Goal: Task Accomplishment & Management: Manage account settings

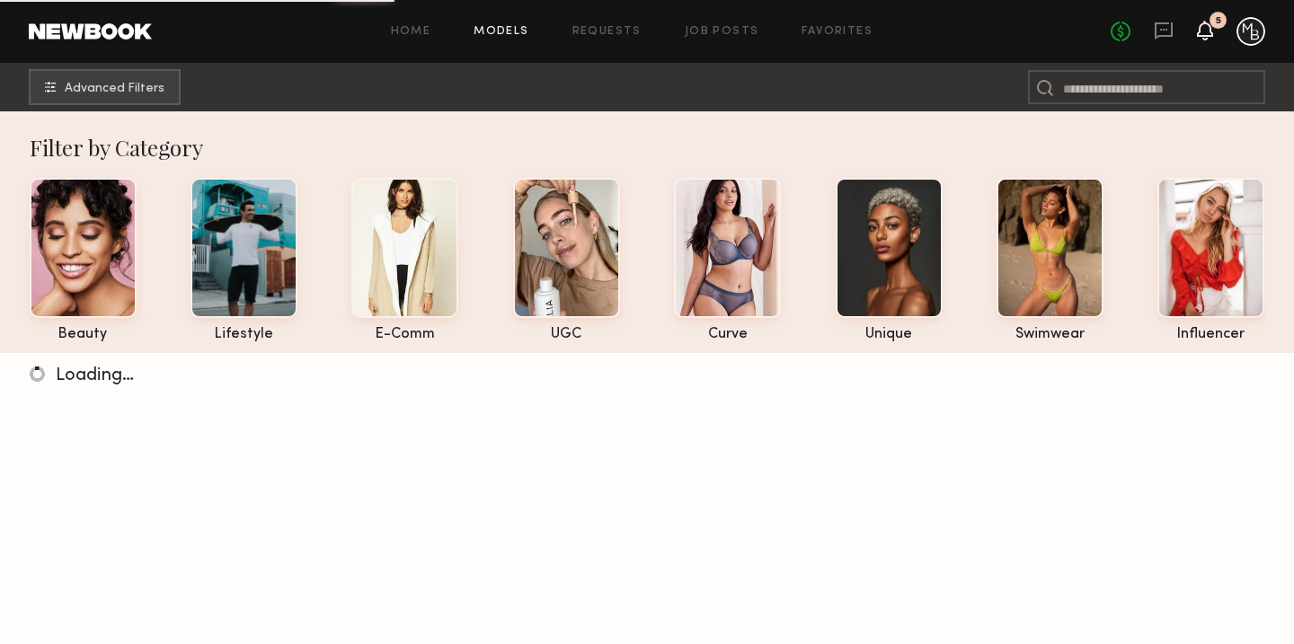
click at [1203, 35] on icon at bounding box center [1205, 29] width 14 height 13
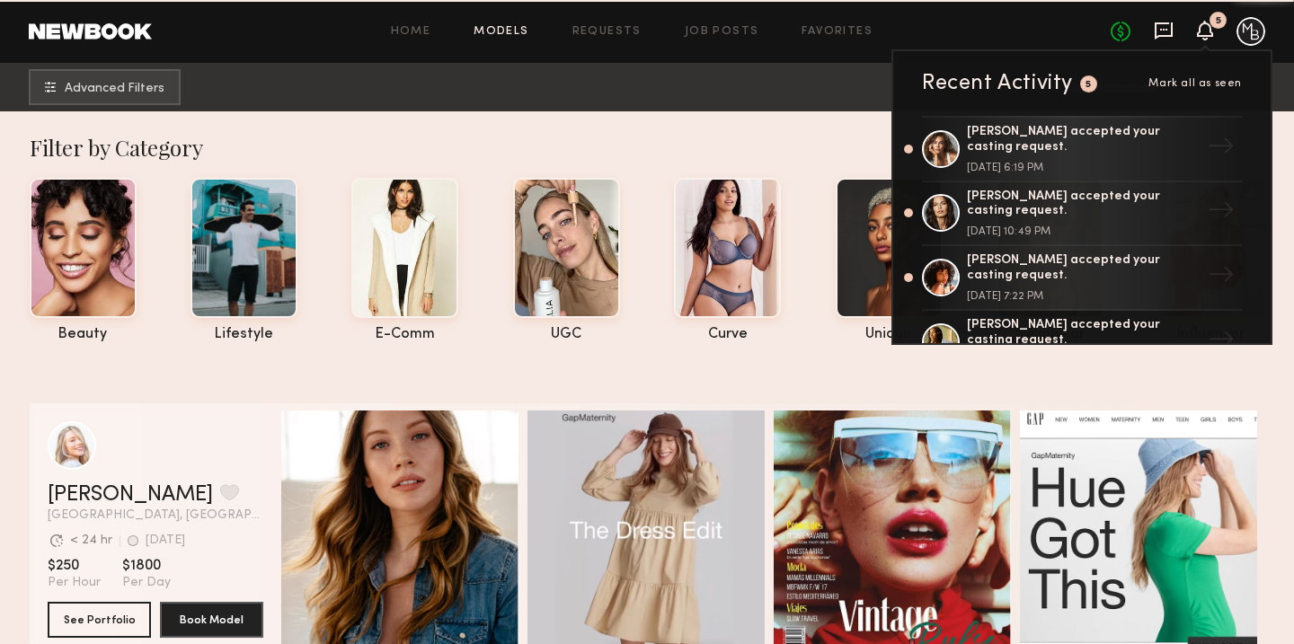
click at [1168, 31] on icon at bounding box center [1164, 31] width 20 height 20
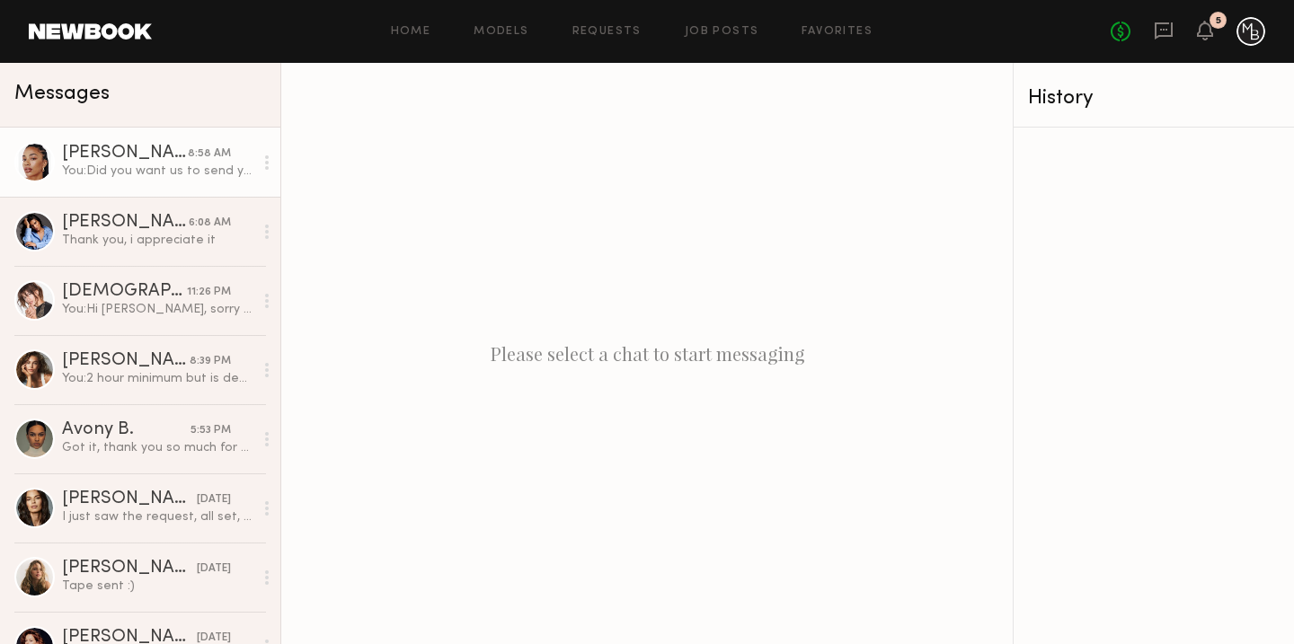
click at [211, 170] on div "You: Did you want us to send you the booking request for today? Please let us k…" at bounding box center [157, 171] width 191 height 17
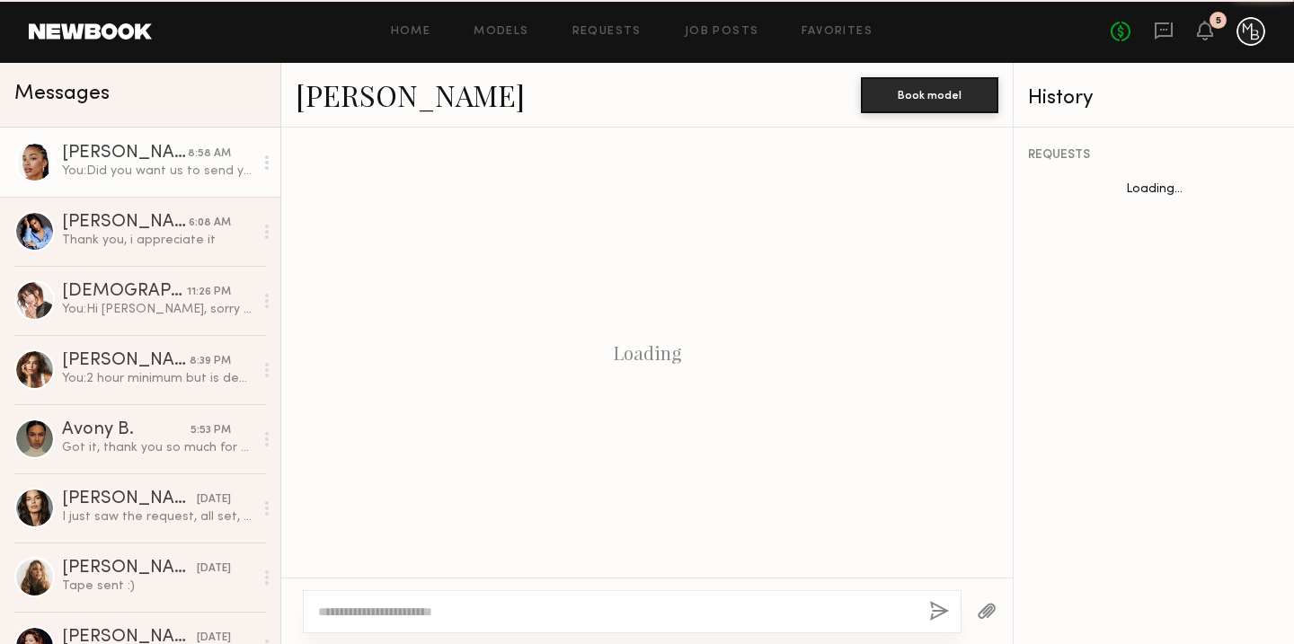
scroll to position [1099, 0]
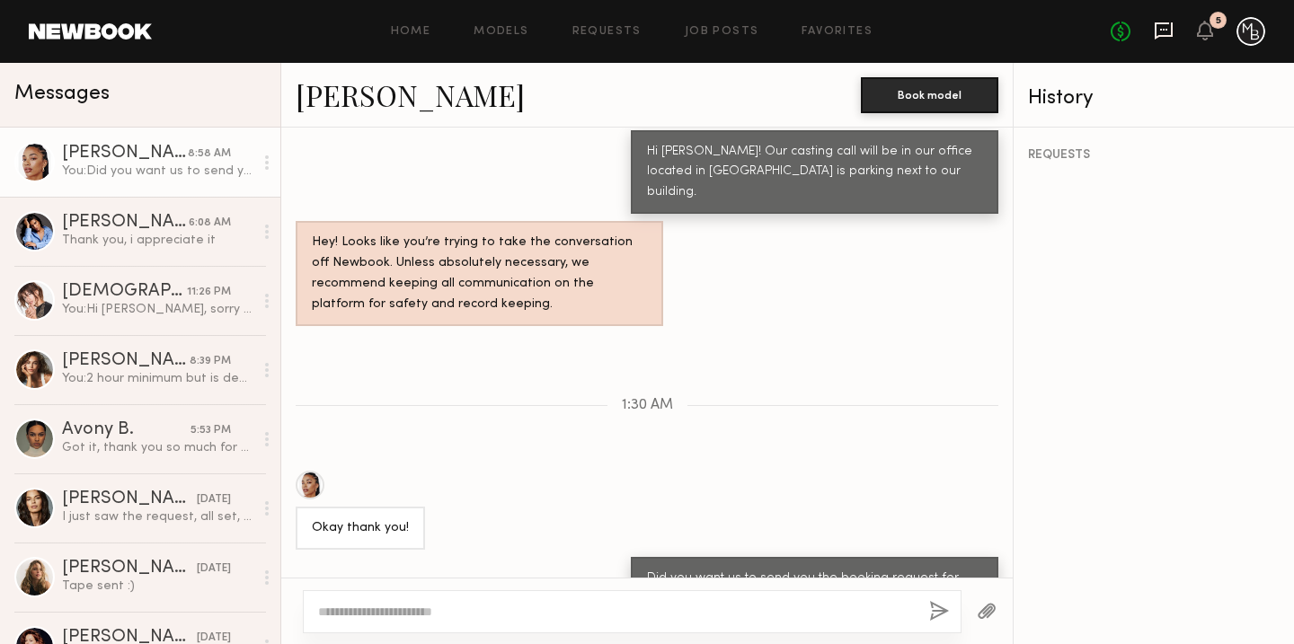
click at [1159, 31] on icon at bounding box center [1164, 31] width 20 height 20
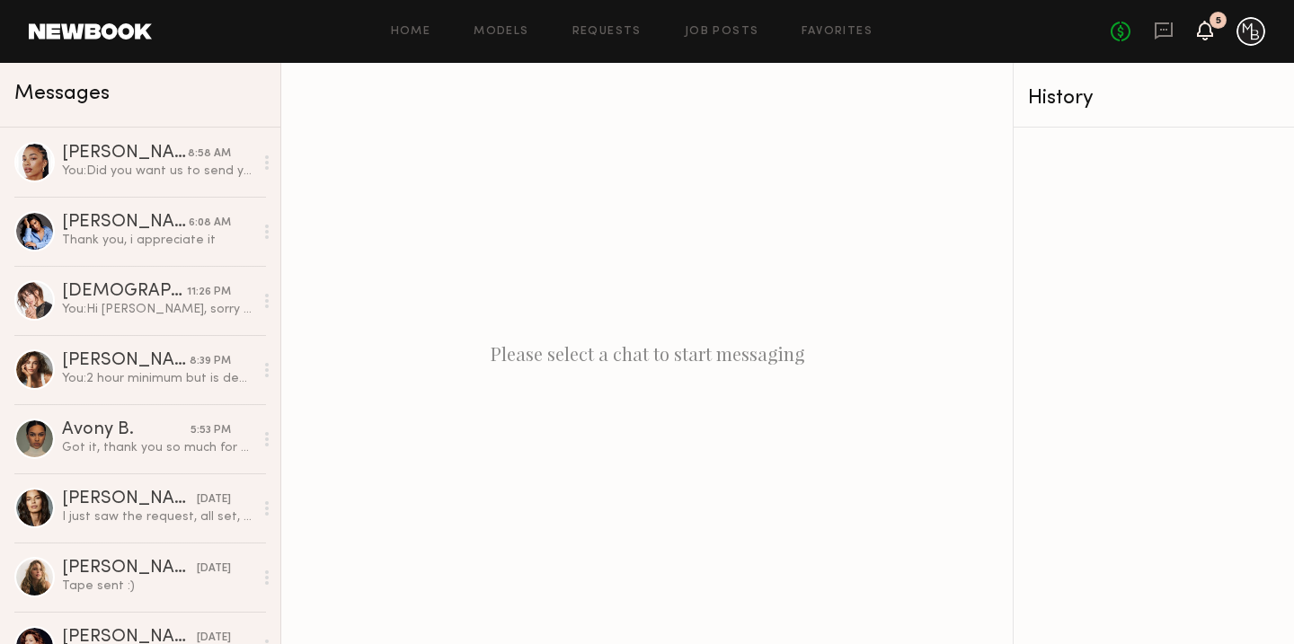
click at [1212, 31] on icon at bounding box center [1205, 31] width 16 height 20
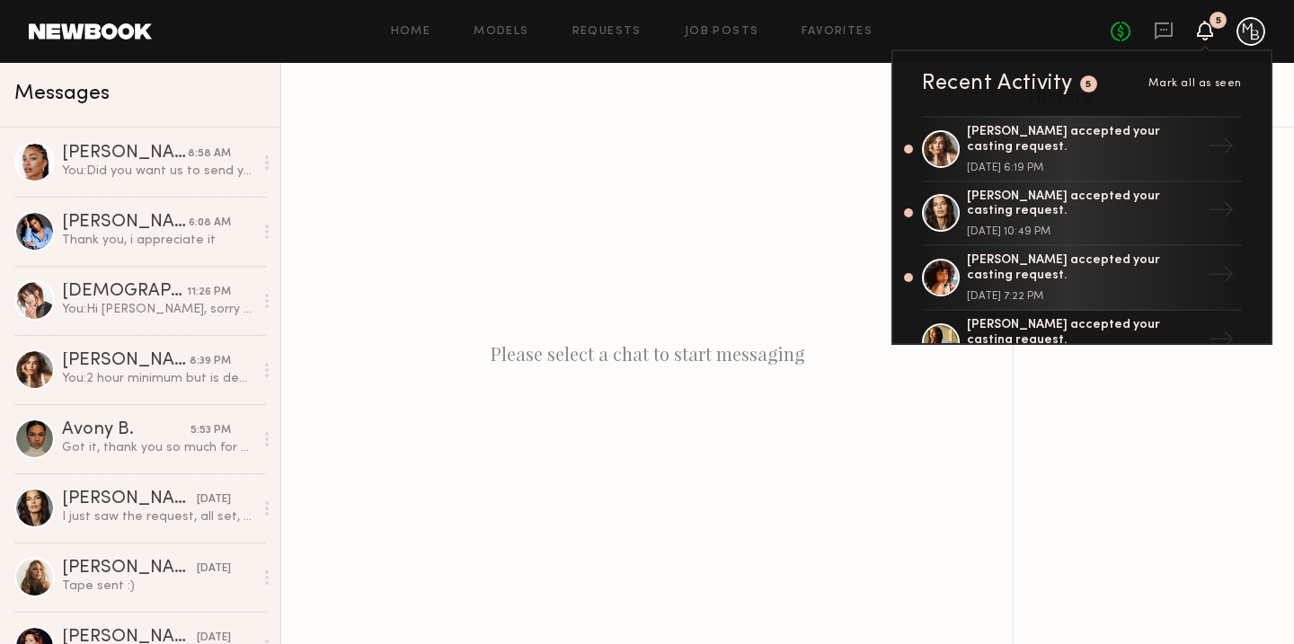
click at [938, 28] on div "Home Models Requests Job Posts Favorites Sign Out" at bounding box center [631, 32] width 959 height 12
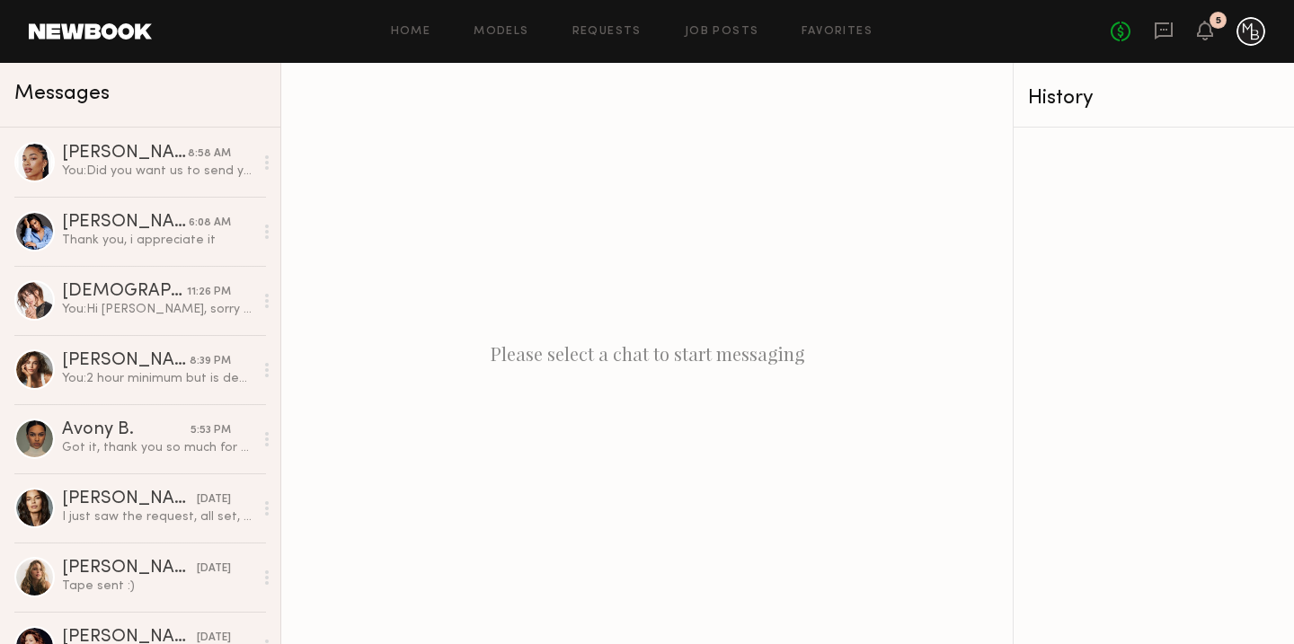
click at [585, 39] on div "Home Models Requests Job Posts Favorites Sign Out No fees up to $5,000 5" at bounding box center [709, 31] width 1114 height 29
click at [599, 30] on link "Requests" at bounding box center [607, 32] width 69 height 12
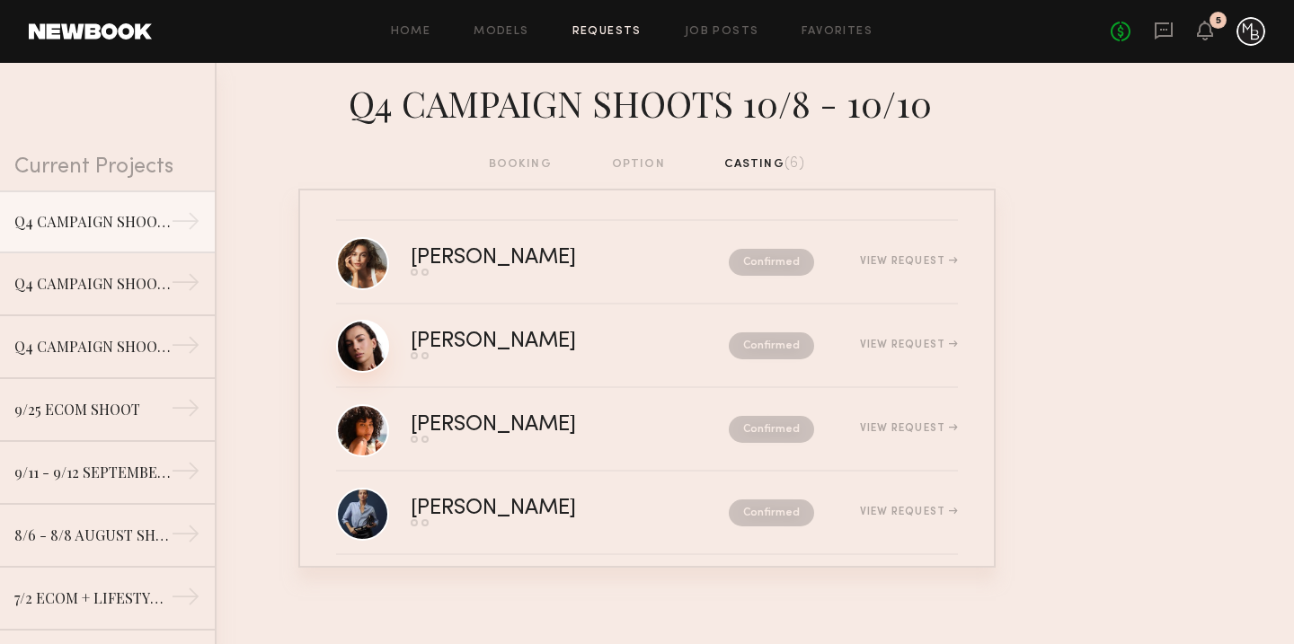
click at [364, 351] on link at bounding box center [362, 346] width 53 height 53
click at [366, 430] on link at bounding box center [362, 430] width 53 height 53
click at [357, 511] on link at bounding box center [362, 513] width 53 height 53
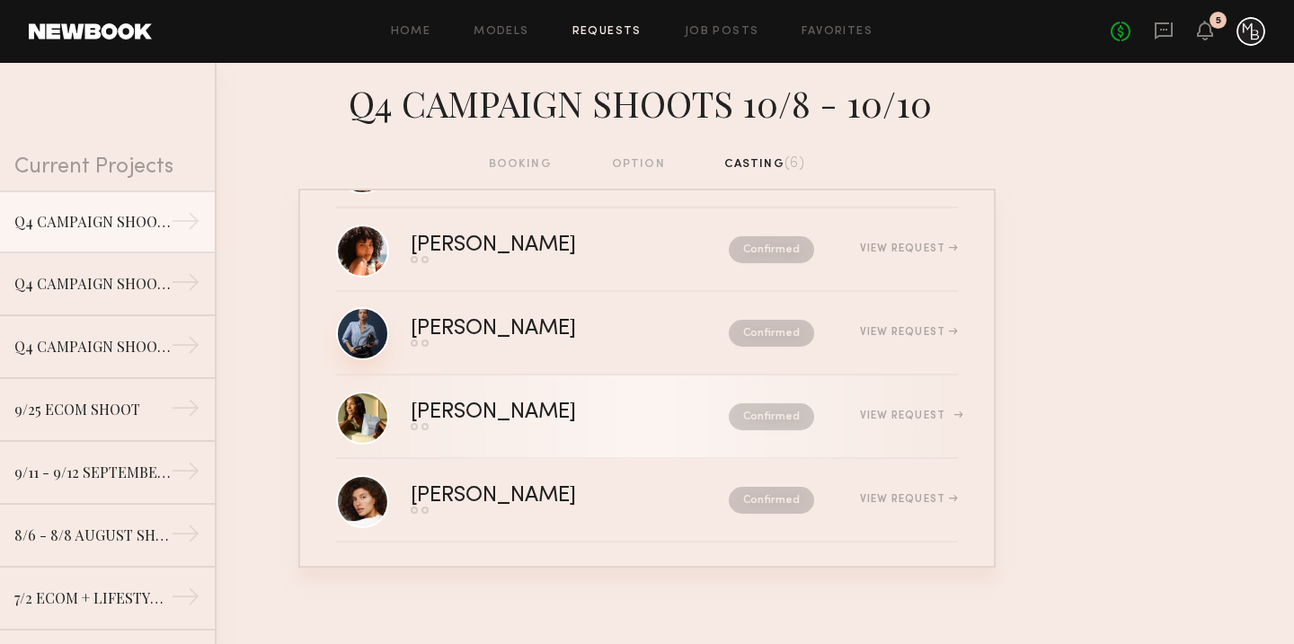
scroll to position [185, 0]
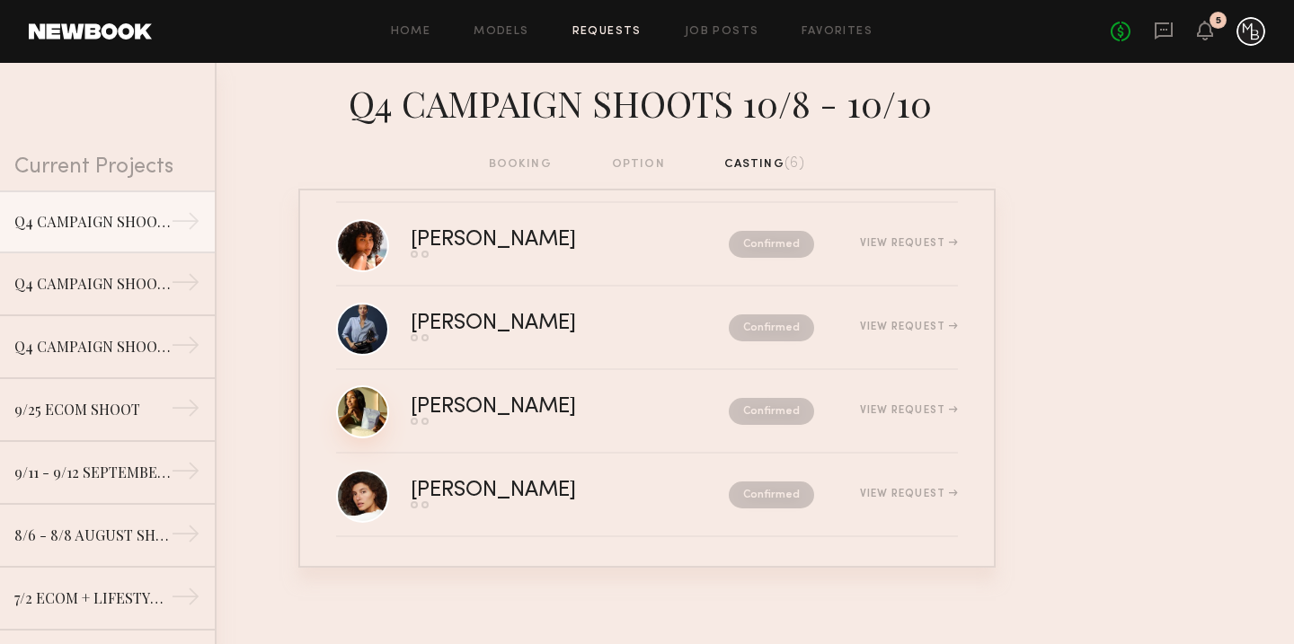
click at [377, 415] on link at bounding box center [362, 412] width 53 height 53
click at [102, 279] on div "Q4 CAMPAIGN SHOOT 10/8 - 10/10" at bounding box center [92, 283] width 156 height 22
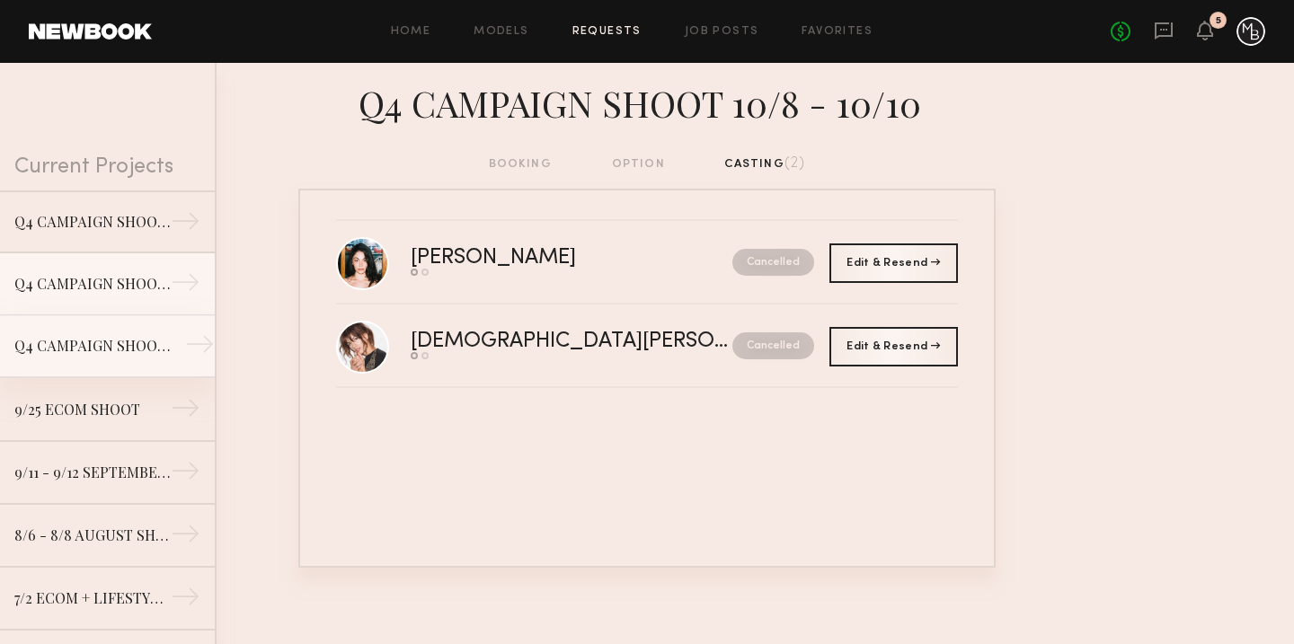
click at [117, 350] on div "Q4 CAMPAIGN SHOOT 10/8 - 10/10" at bounding box center [92, 346] width 156 height 22
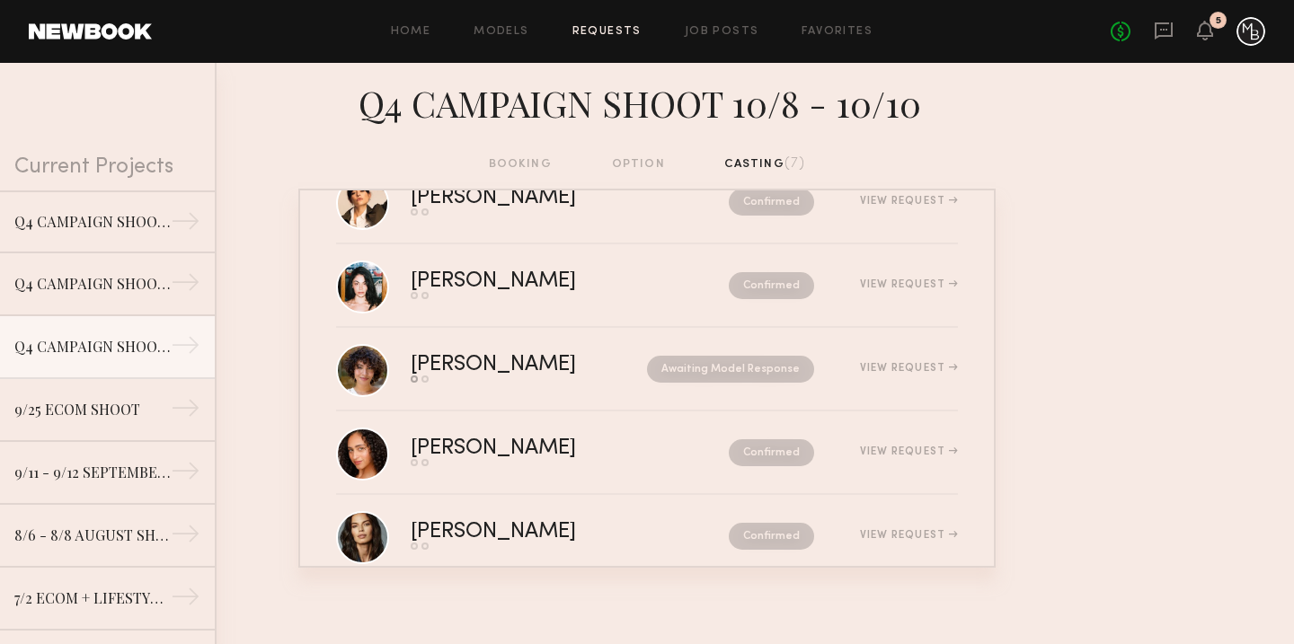
scroll to position [269, 0]
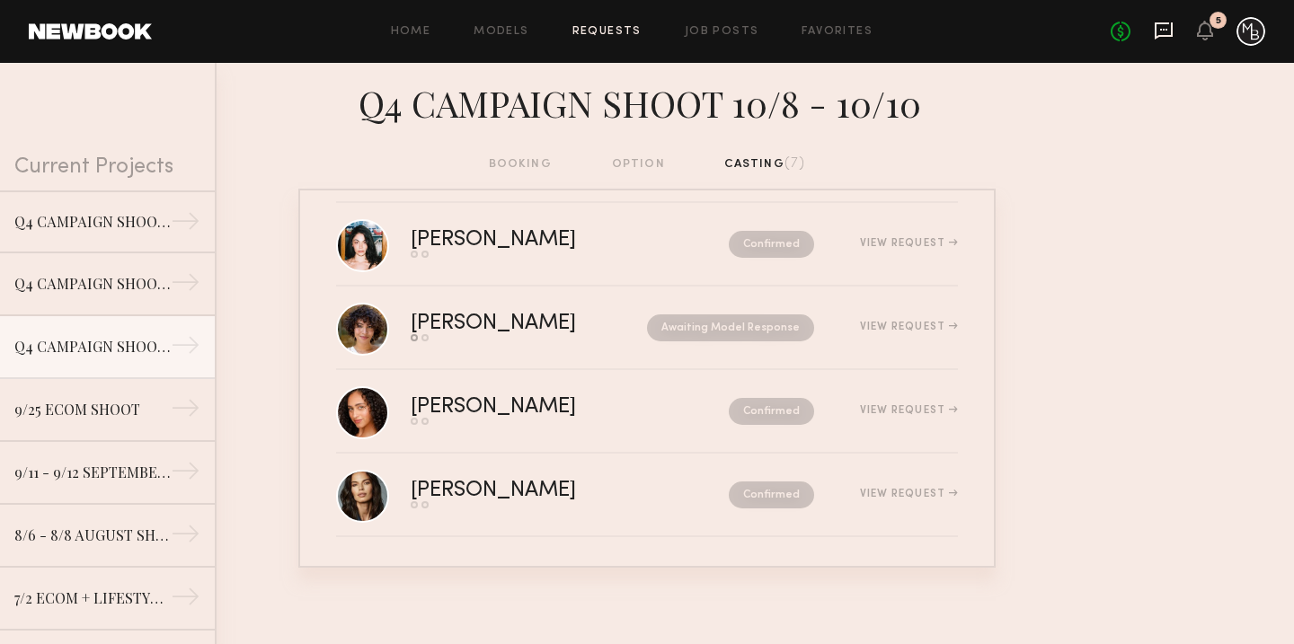
click at [1169, 33] on icon at bounding box center [1164, 31] width 20 height 20
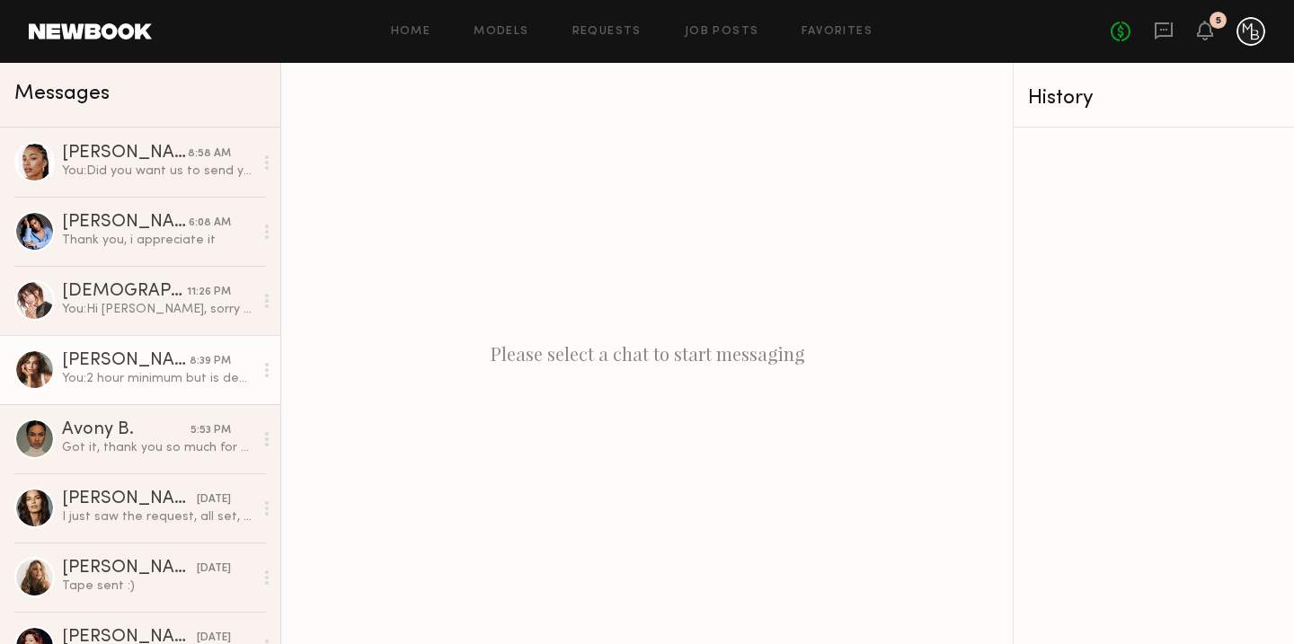
click at [161, 372] on div "You: 2 hour minimum but is dependent on the booking." at bounding box center [157, 378] width 191 height 17
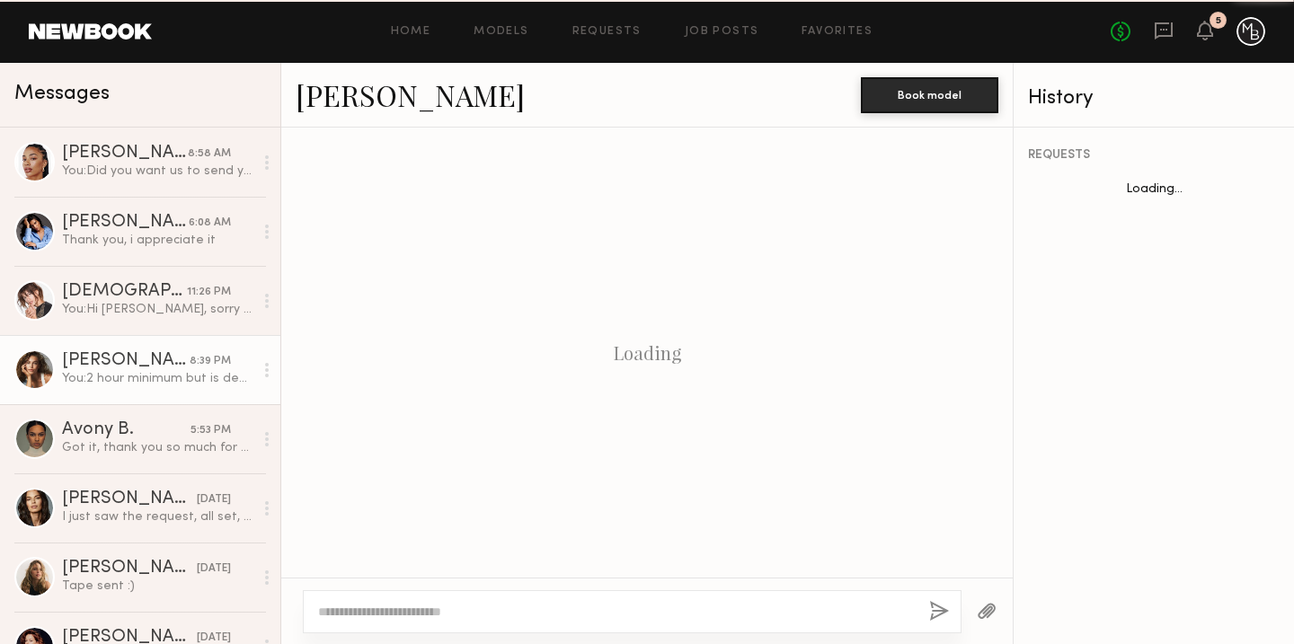
scroll to position [946, 0]
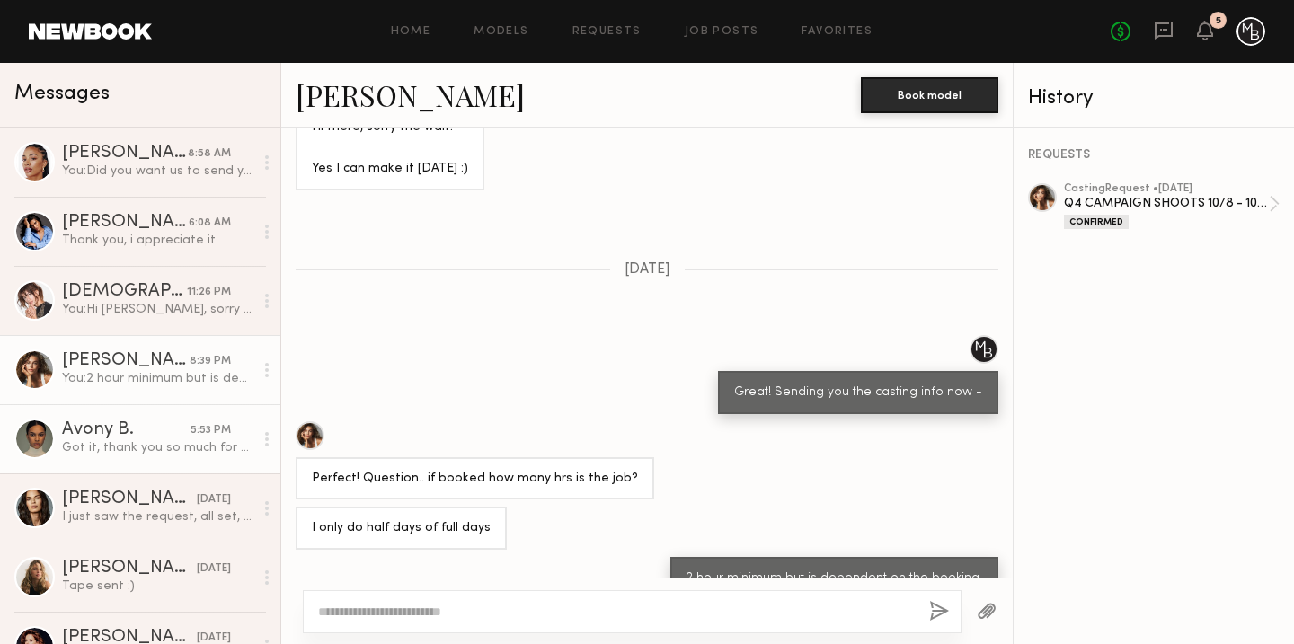
click at [134, 447] on div "Got it, thank you so much for clarifying, I am available for all those dates an…" at bounding box center [157, 448] width 191 height 17
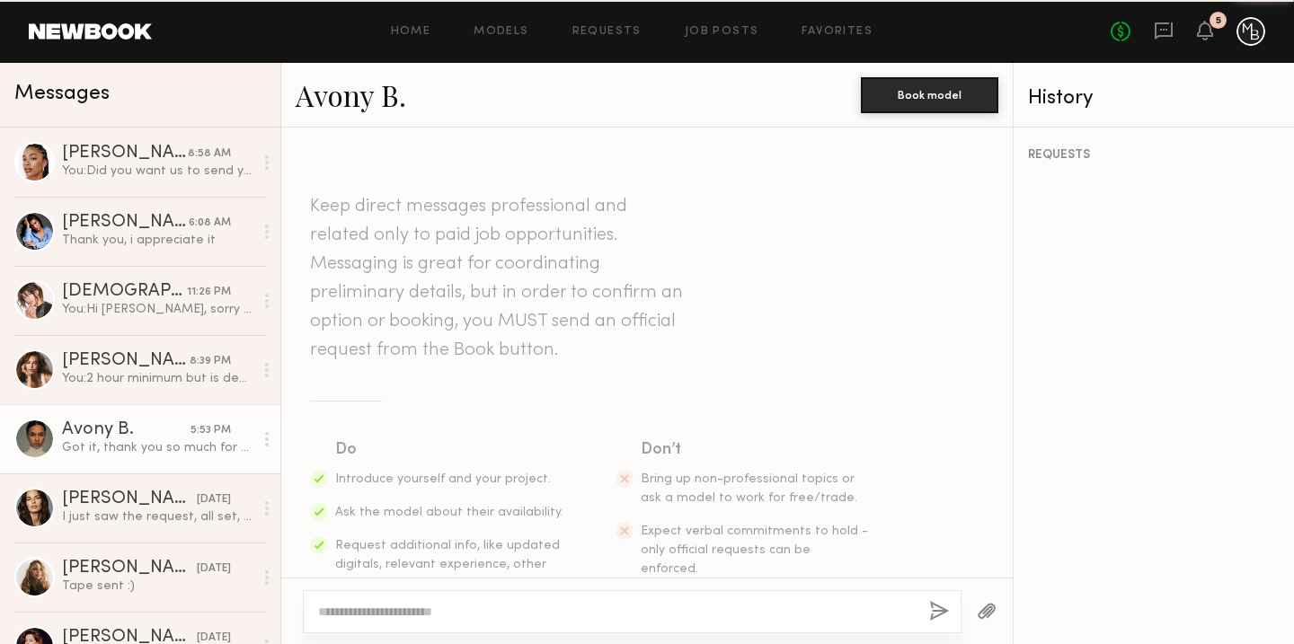
scroll to position [2251, 0]
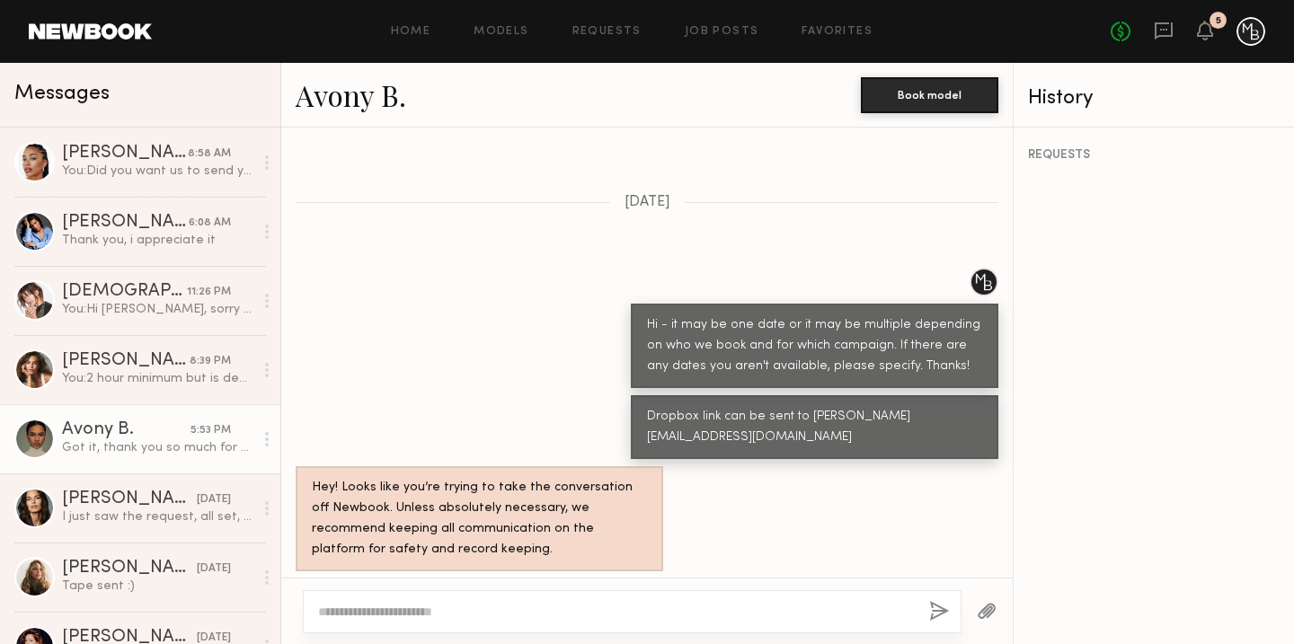
click at [33, 439] on div at bounding box center [34, 439] width 40 height 40
click at [85, 428] on div "Avony B." at bounding box center [126, 431] width 129 height 18
click at [25, 434] on div at bounding box center [34, 439] width 40 height 40
click at [254, 441] on div at bounding box center [266, 440] width 27 height 36
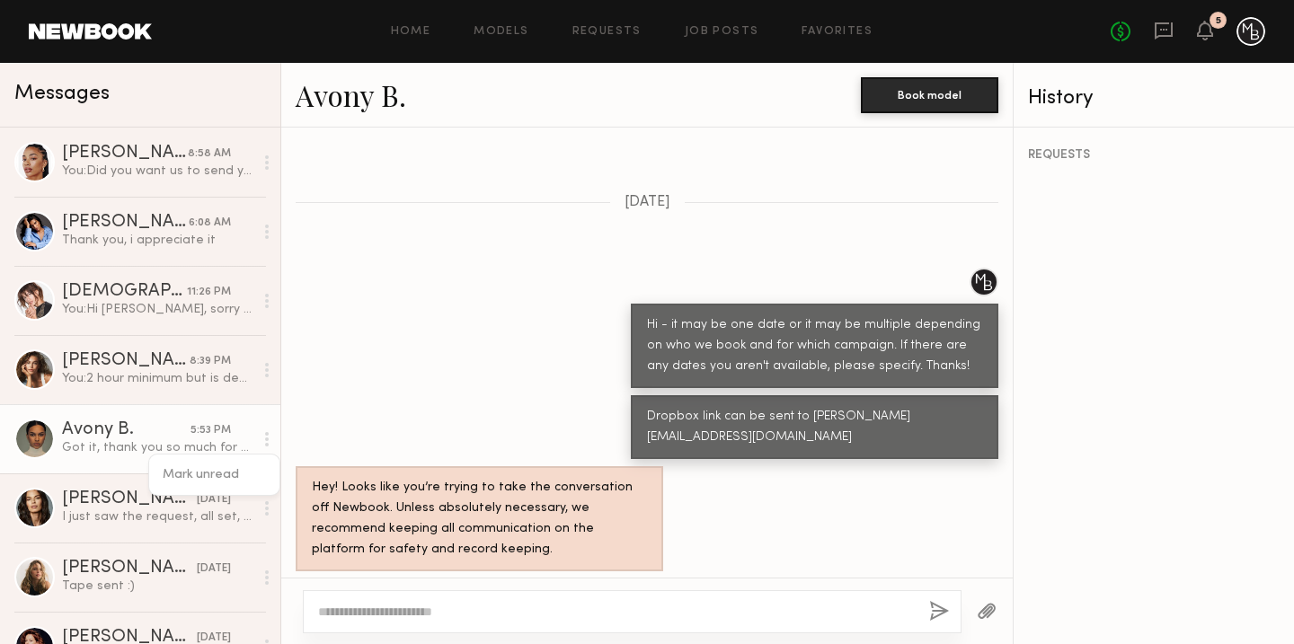
click at [131, 431] on div "Avony B." at bounding box center [126, 431] width 129 height 18
click at [102, 425] on div "Avony B." at bounding box center [126, 431] width 129 height 18
click at [350, 98] on link "Avony B." at bounding box center [351, 94] width 111 height 39
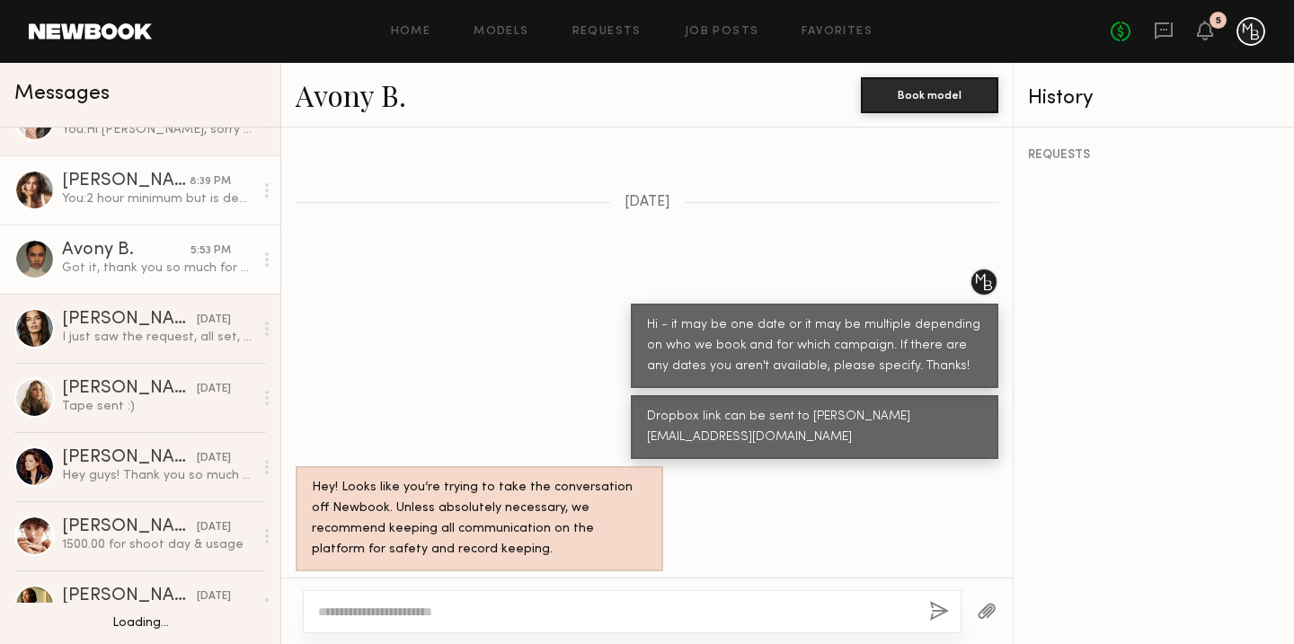
scroll to position [214, 0]
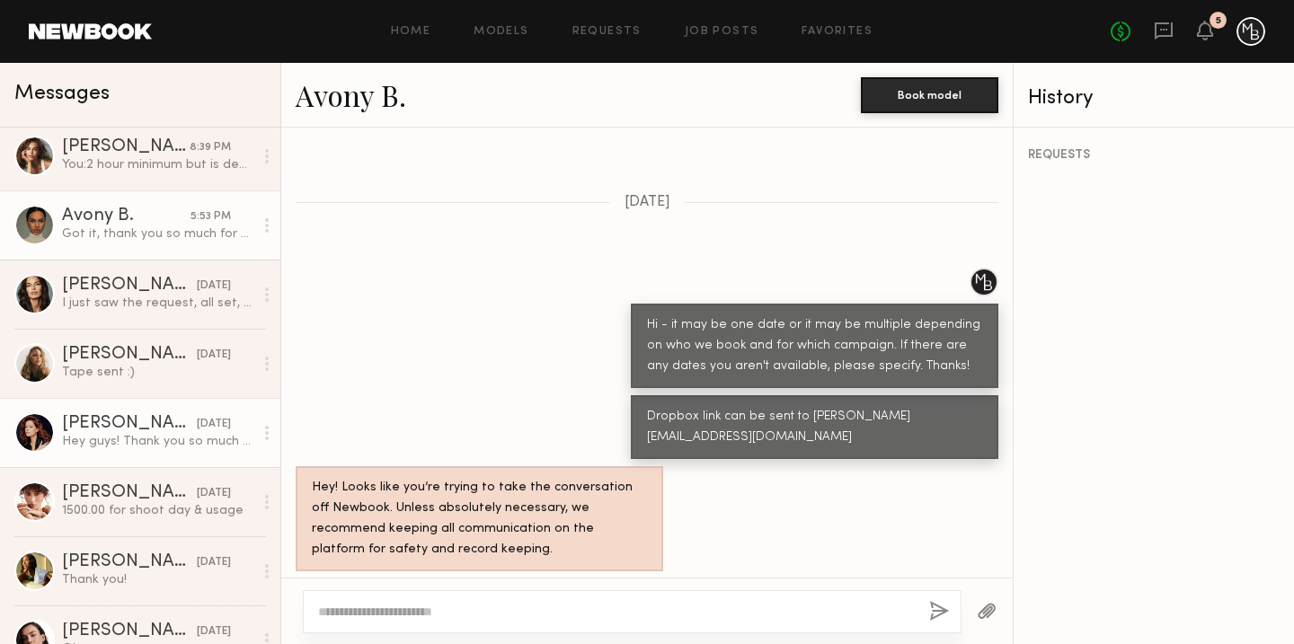
click at [149, 420] on div "Abigail S." at bounding box center [129, 424] width 135 height 18
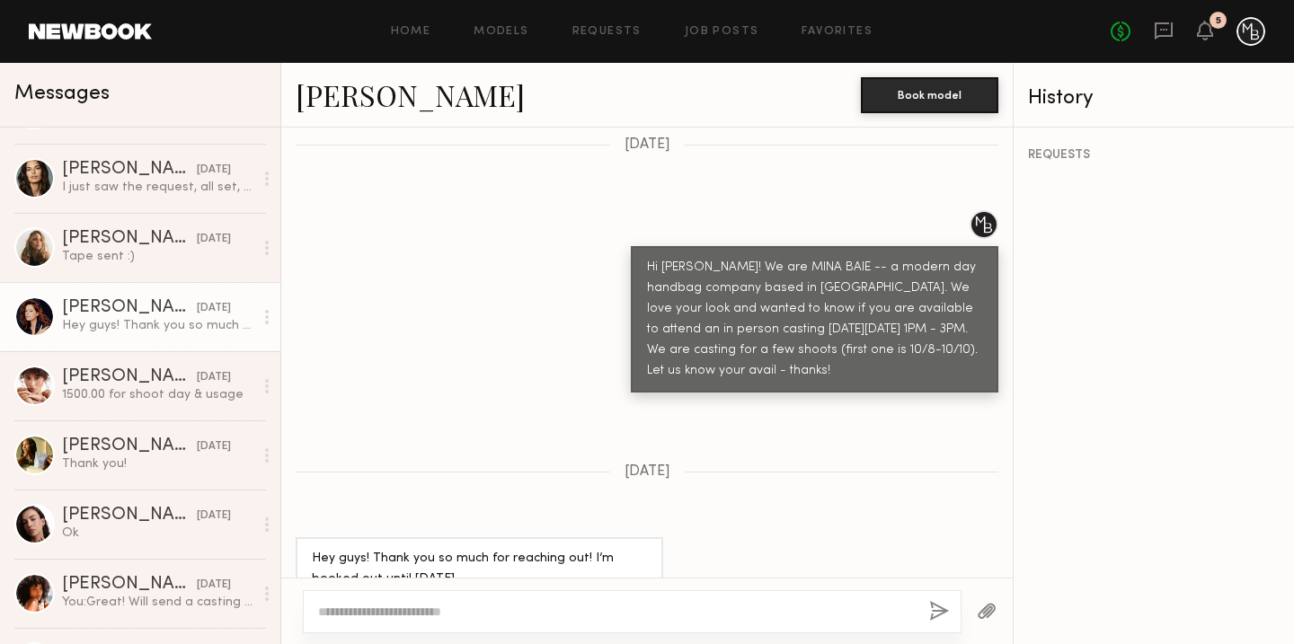
scroll to position [333, 0]
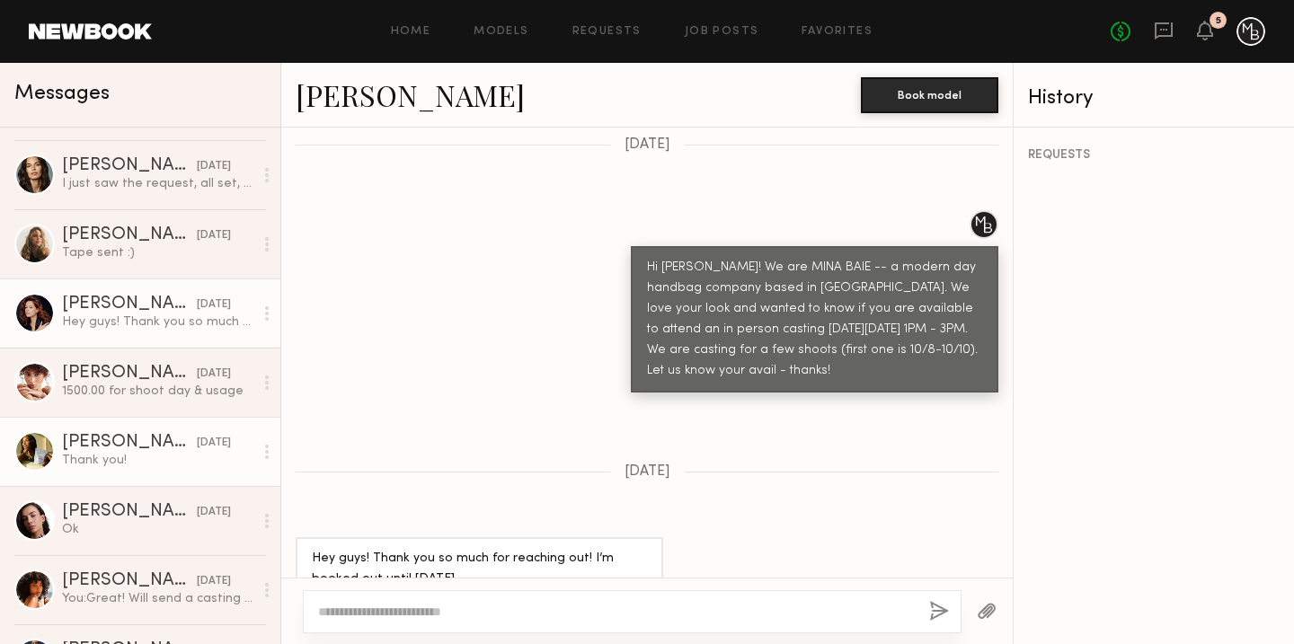
click at [108, 450] on div "Morgan Taylor J." at bounding box center [129, 443] width 135 height 18
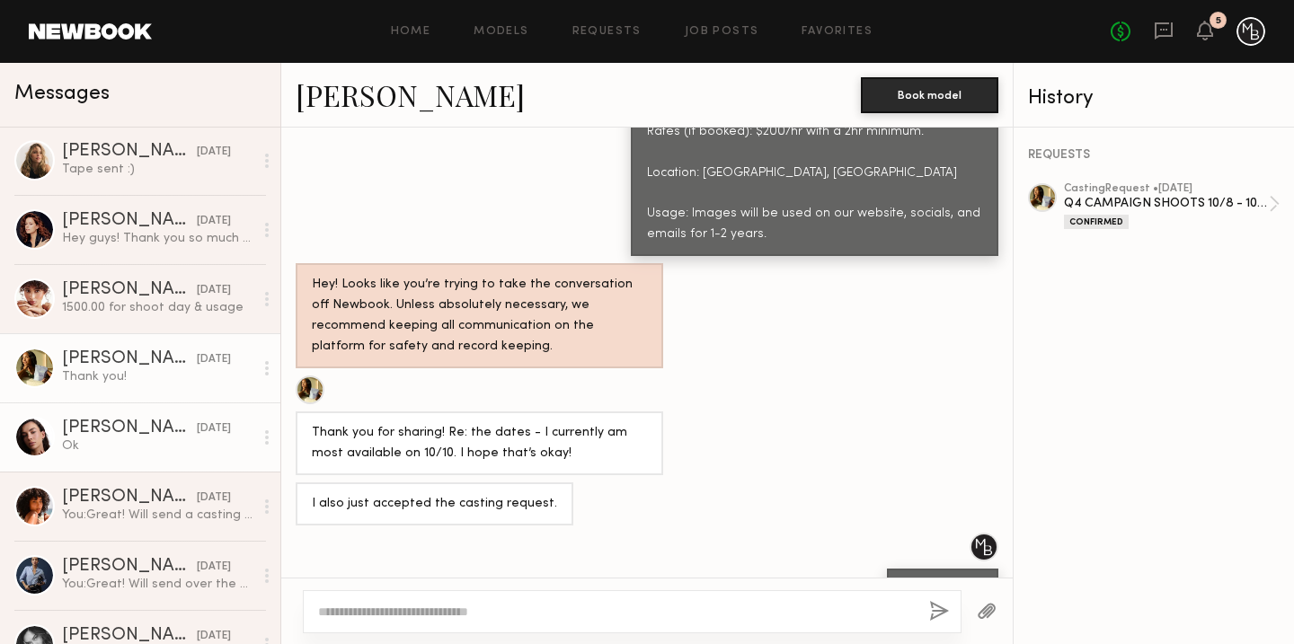
scroll to position [419, 0]
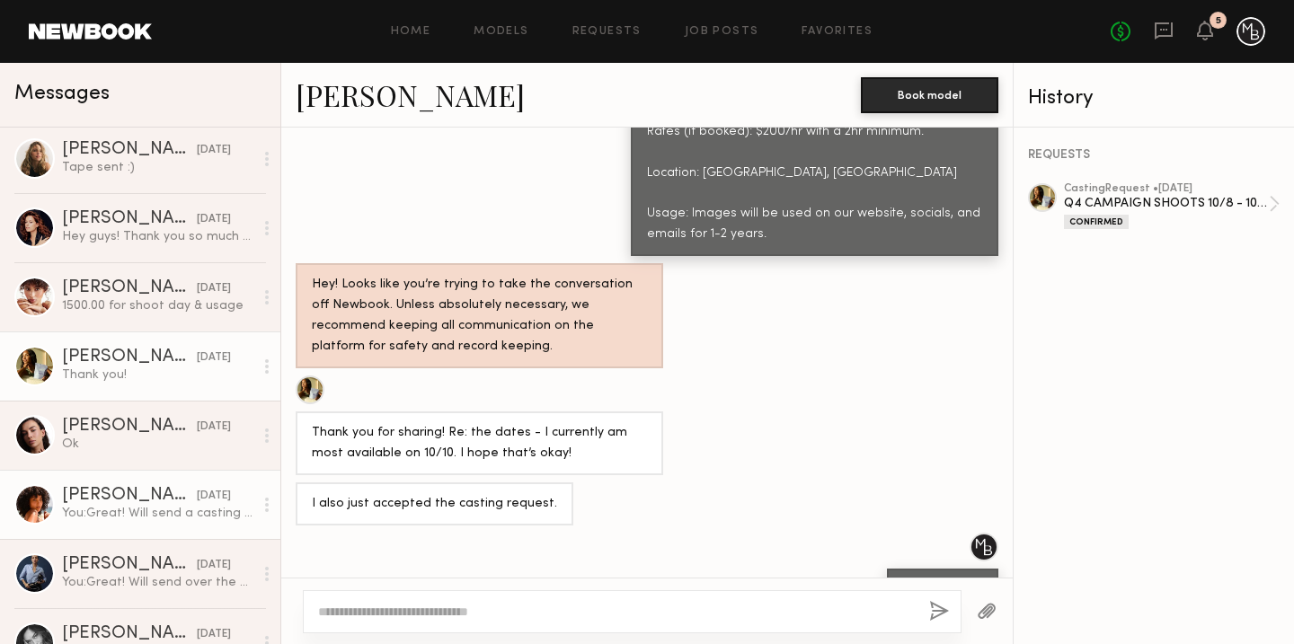
click at [126, 516] on div "You: Great! Will send a casting invite now." at bounding box center [157, 513] width 191 height 17
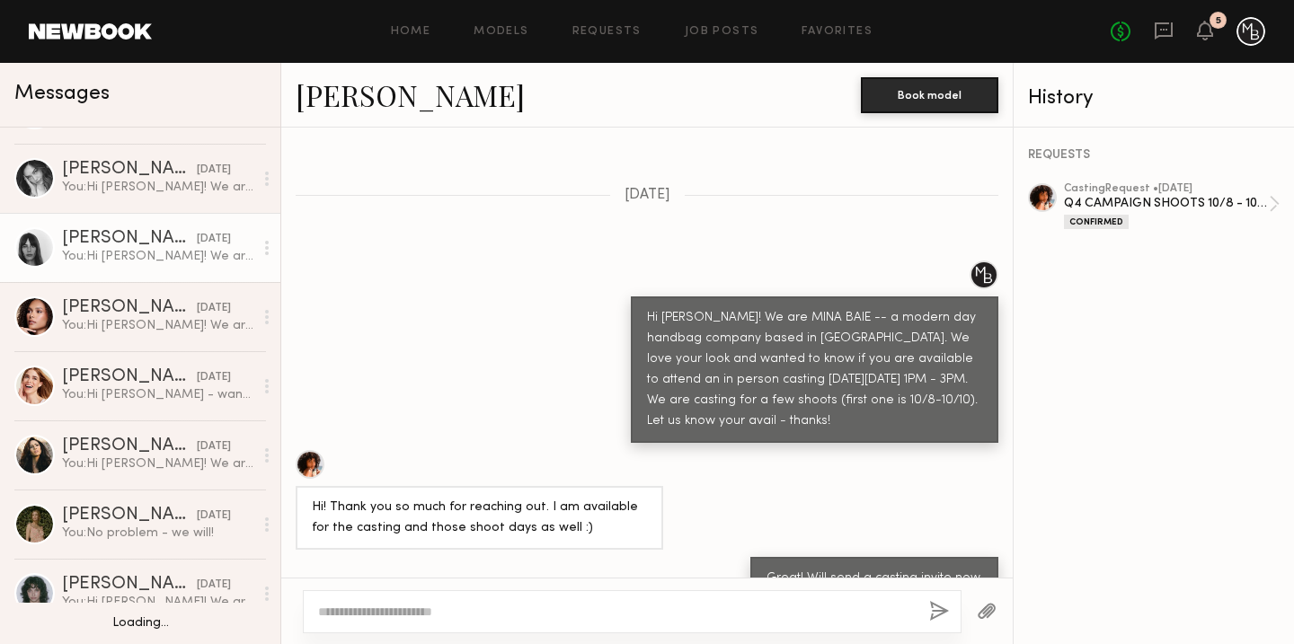
scroll to position [885, 0]
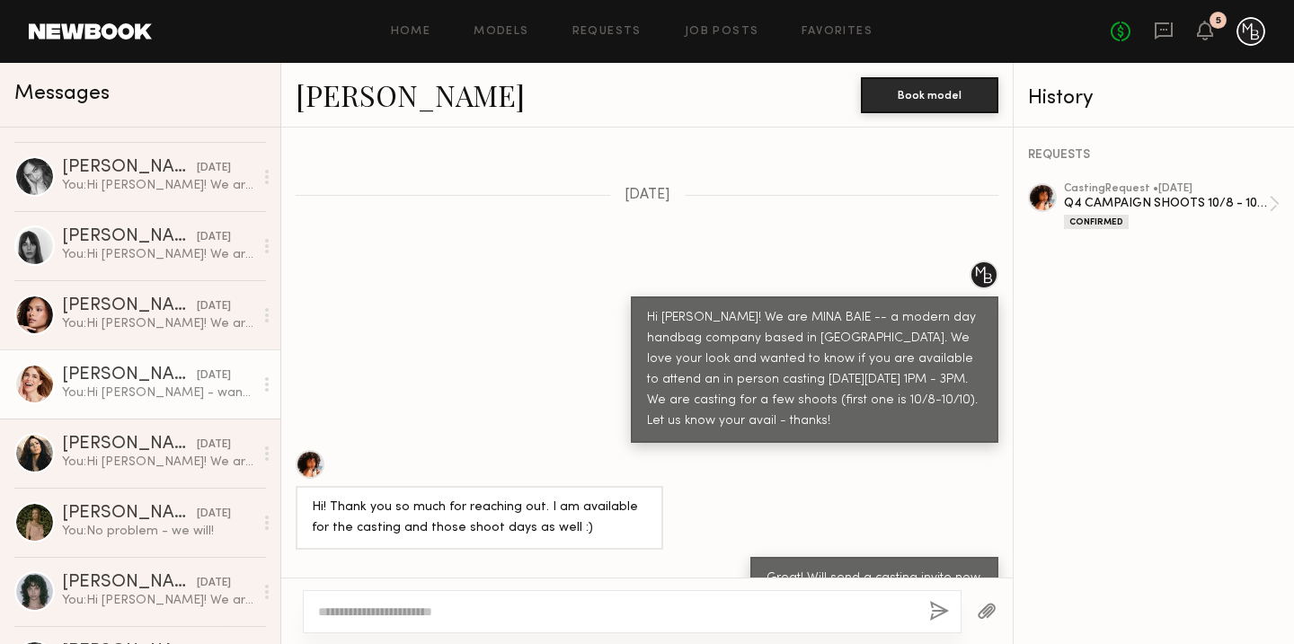
click at [148, 395] on div "You: Hi Tara - wanted to know if you are available to attend an in person casti…" at bounding box center [157, 393] width 191 height 17
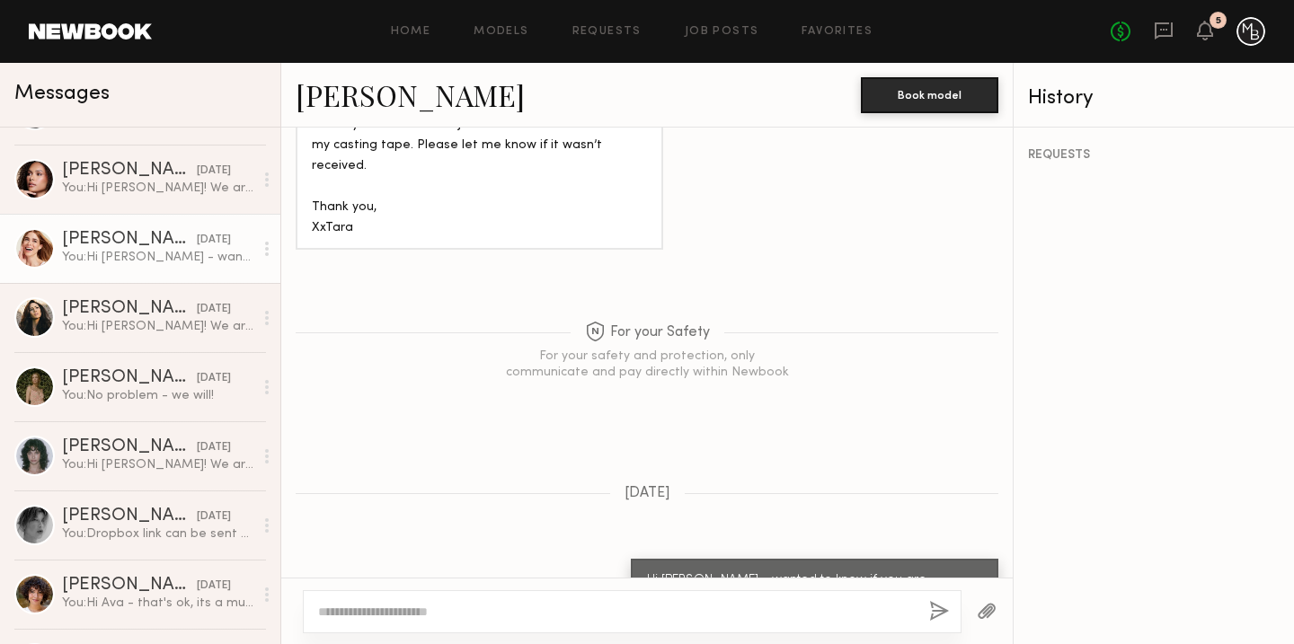
scroll to position [1026, 0]
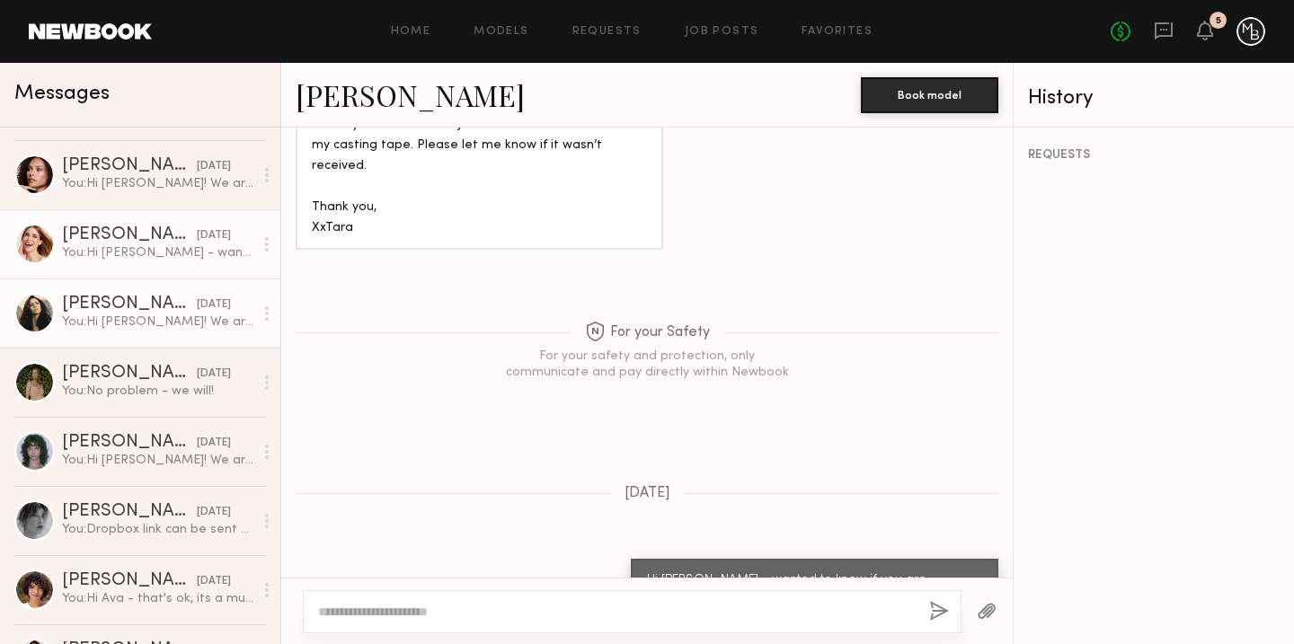
click at [136, 331] on link "Marina J. 09/26/2025 You: Hi Marina! We are MINA BAIE -- a modern day handbag c…" at bounding box center [140, 313] width 280 height 69
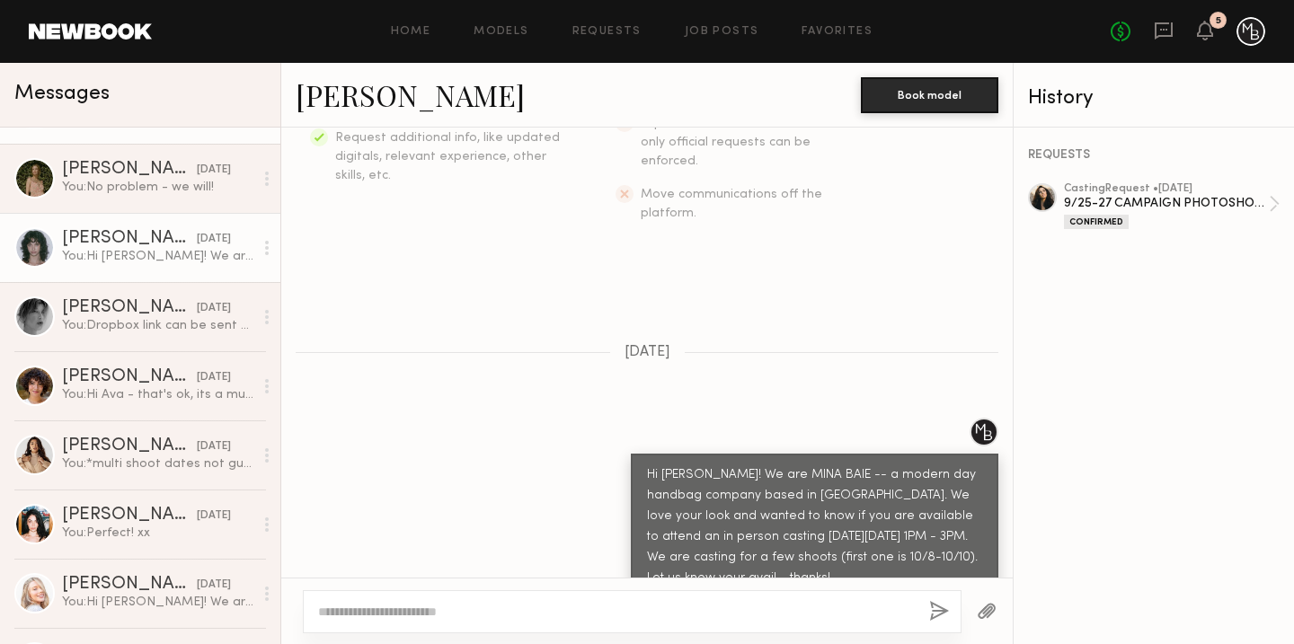
scroll to position [1264, 0]
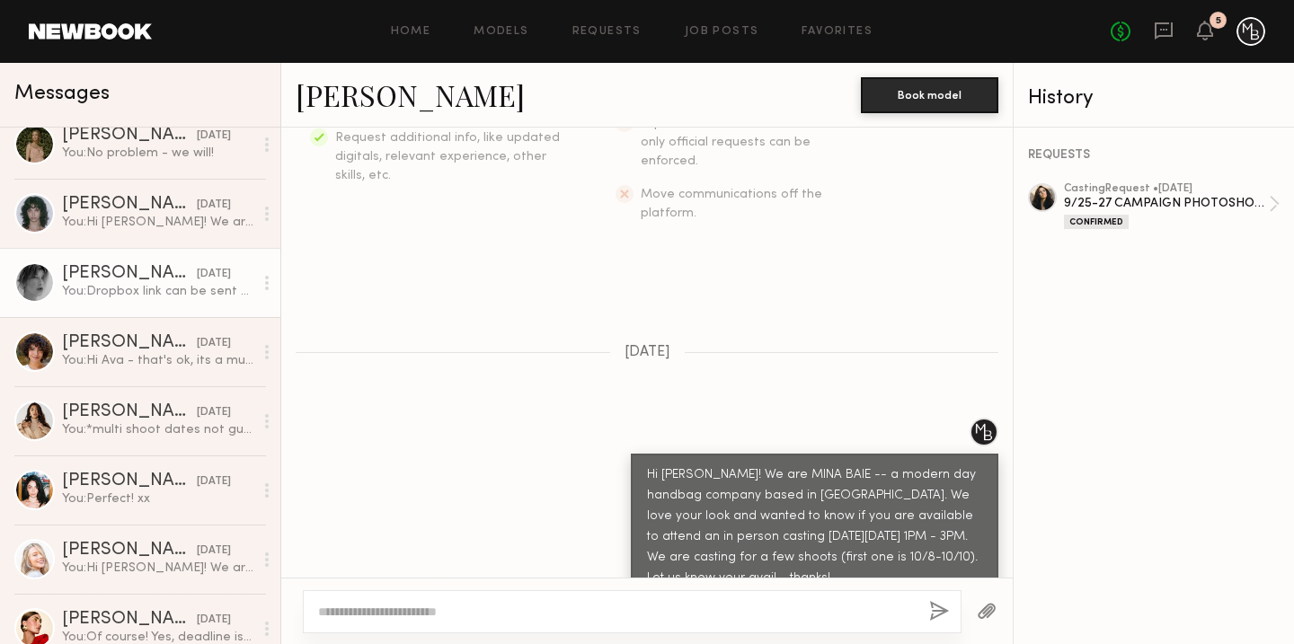
click at [147, 299] on div "You: Dropbox link can be sent to: yazmin@minabaie.com - Thank you!" at bounding box center [157, 291] width 191 height 17
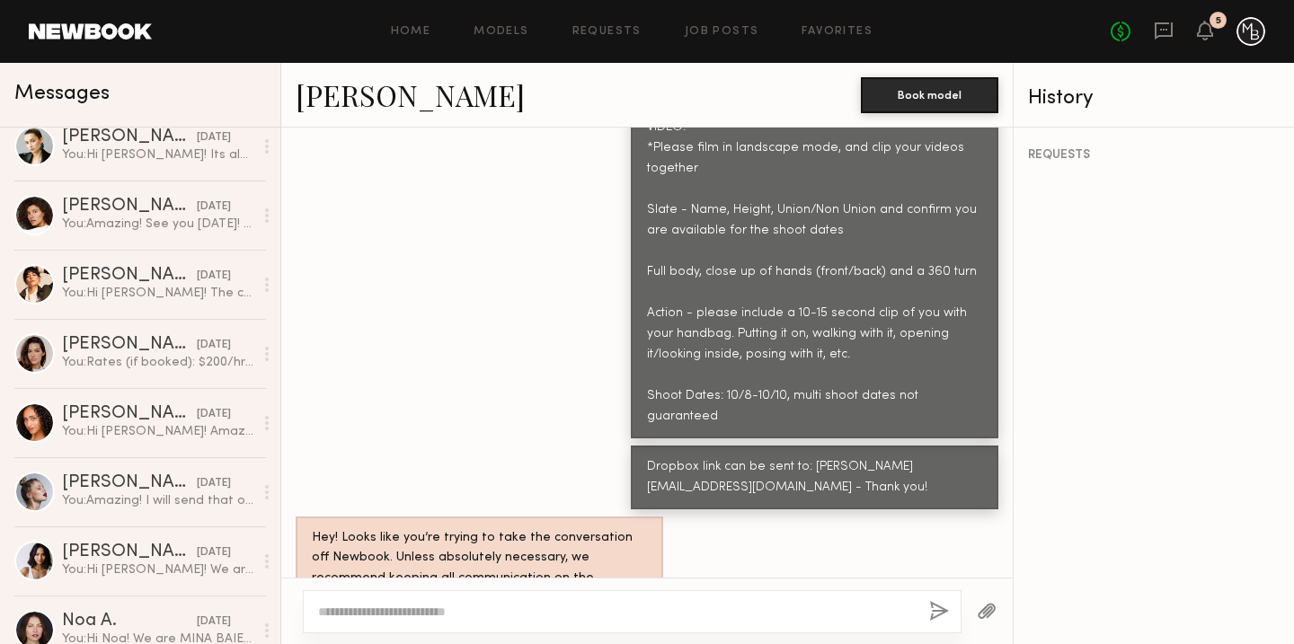
scroll to position [1958, 0]
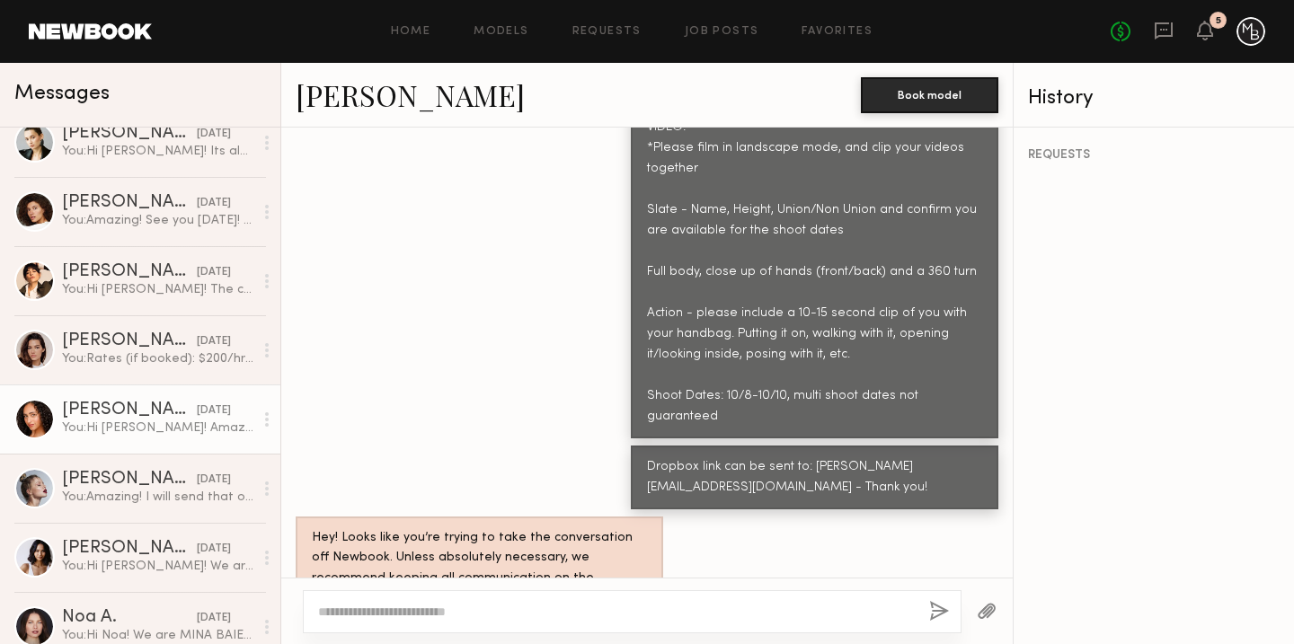
click at [130, 417] on div "Brandi O." at bounding box center [129, 411] width 135 height 18
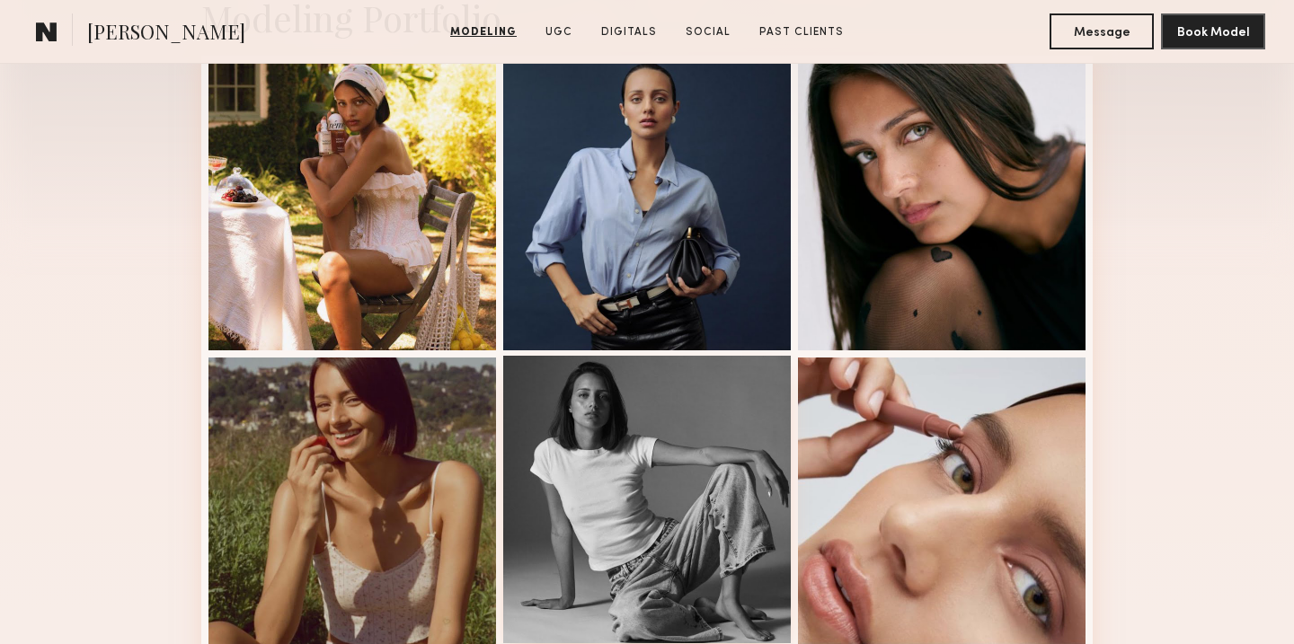
scroll to position [487, 0]
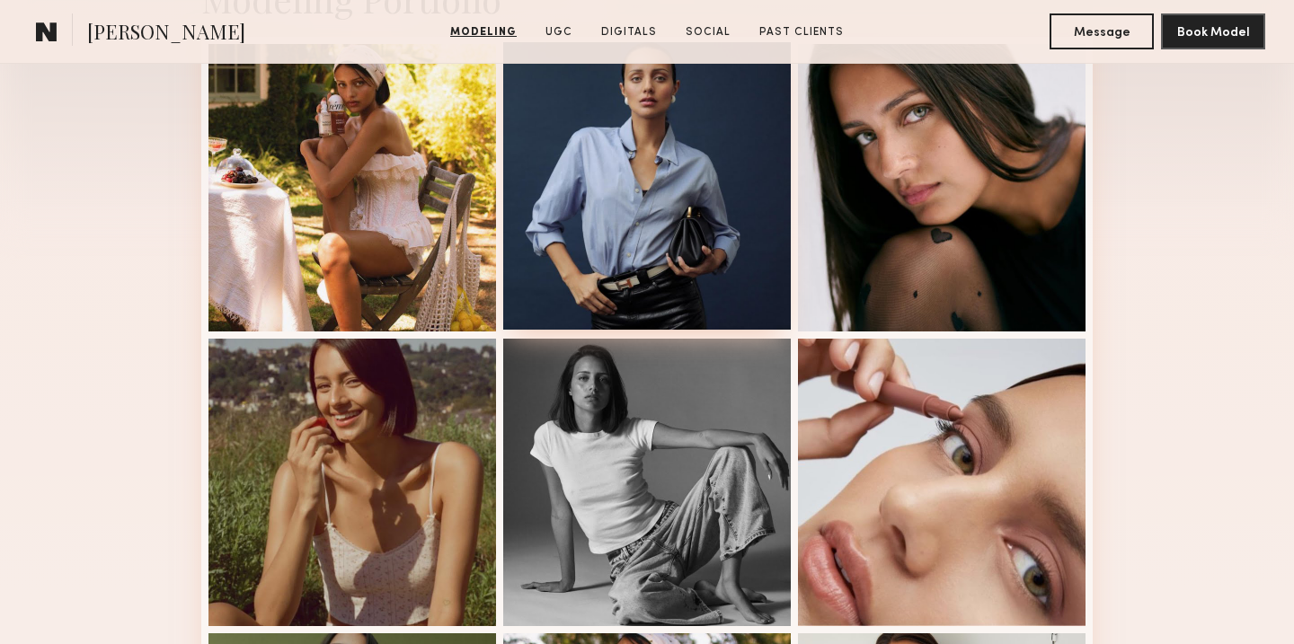
click at [659, 279] on div at bounding box center [647, 186] width 288 height 288
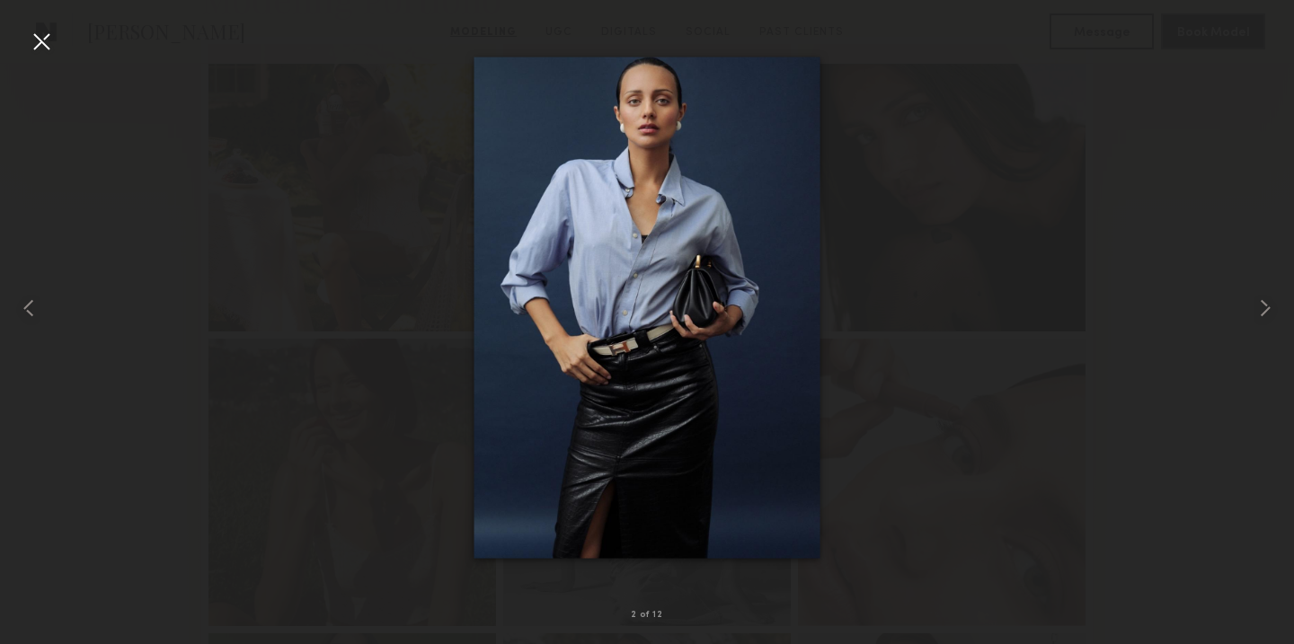
click at [48, 45] on div at bounding box center [41, 41] width 29 height 29
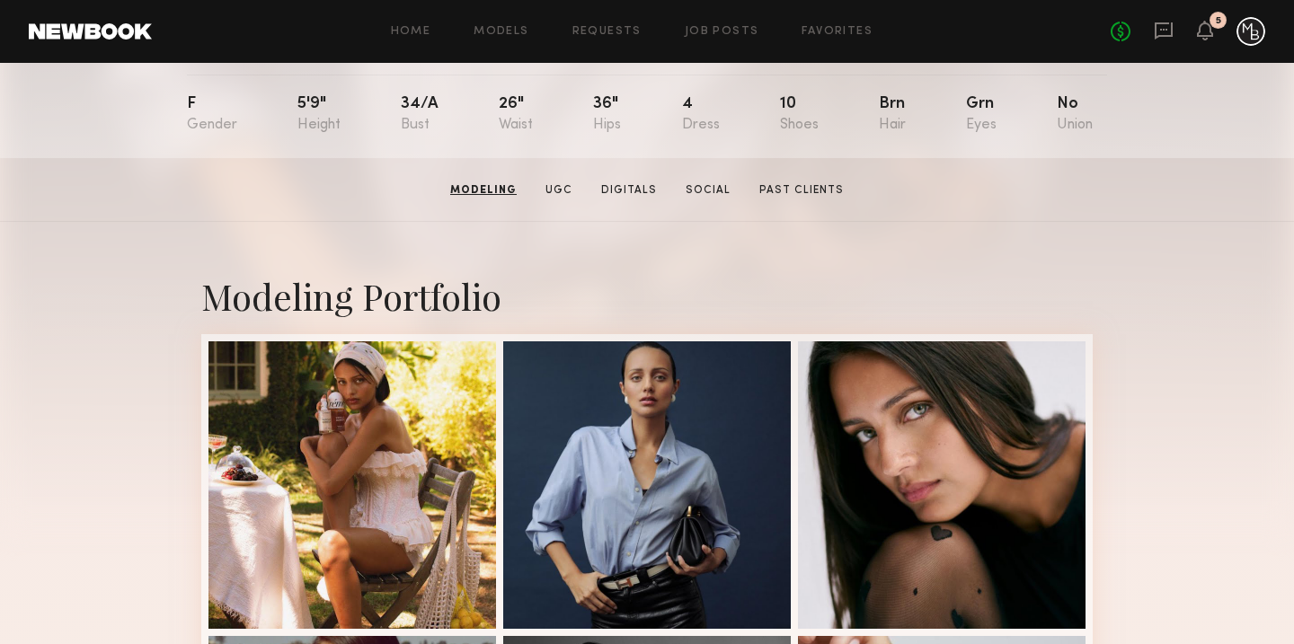
scroll to position [0, 0]
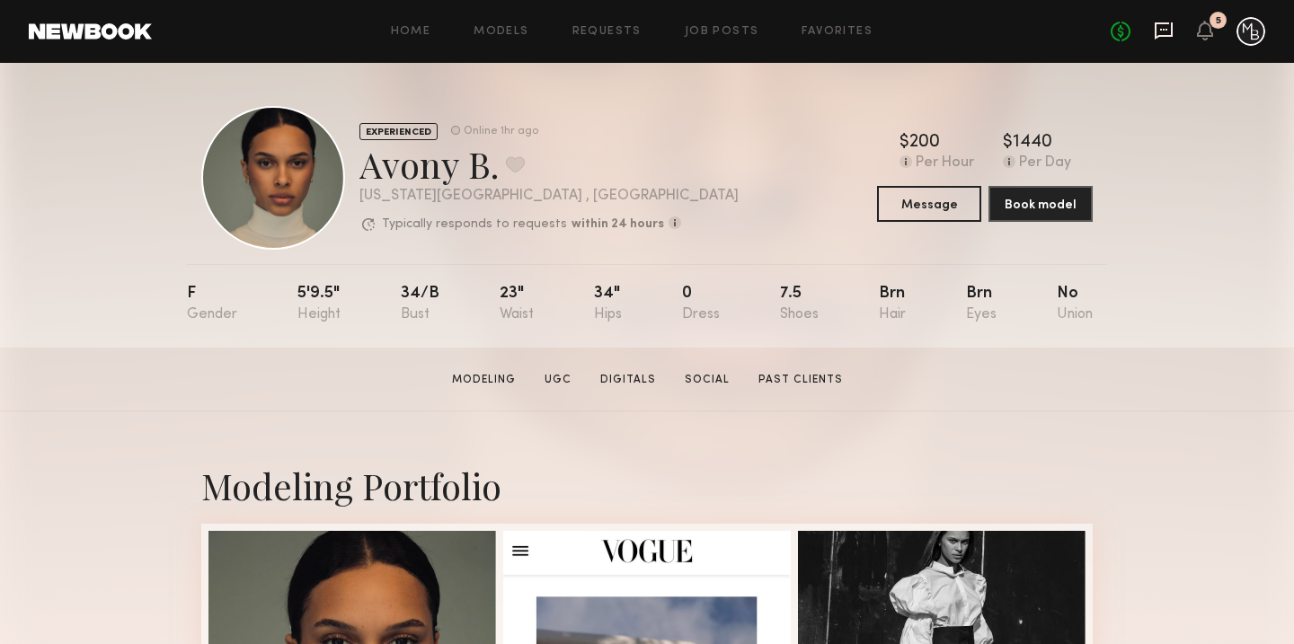
click at [1164, 31] on icon at bounding box center [1164, 31] width 20 height 20
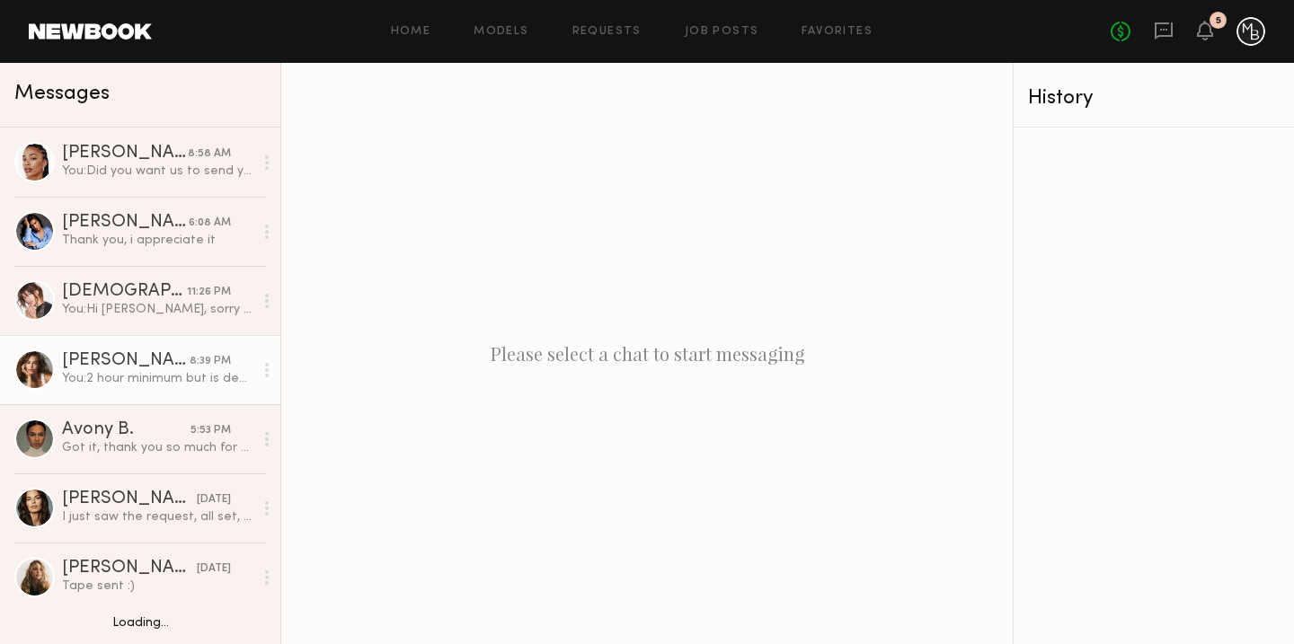
scroll to position [4, 0]
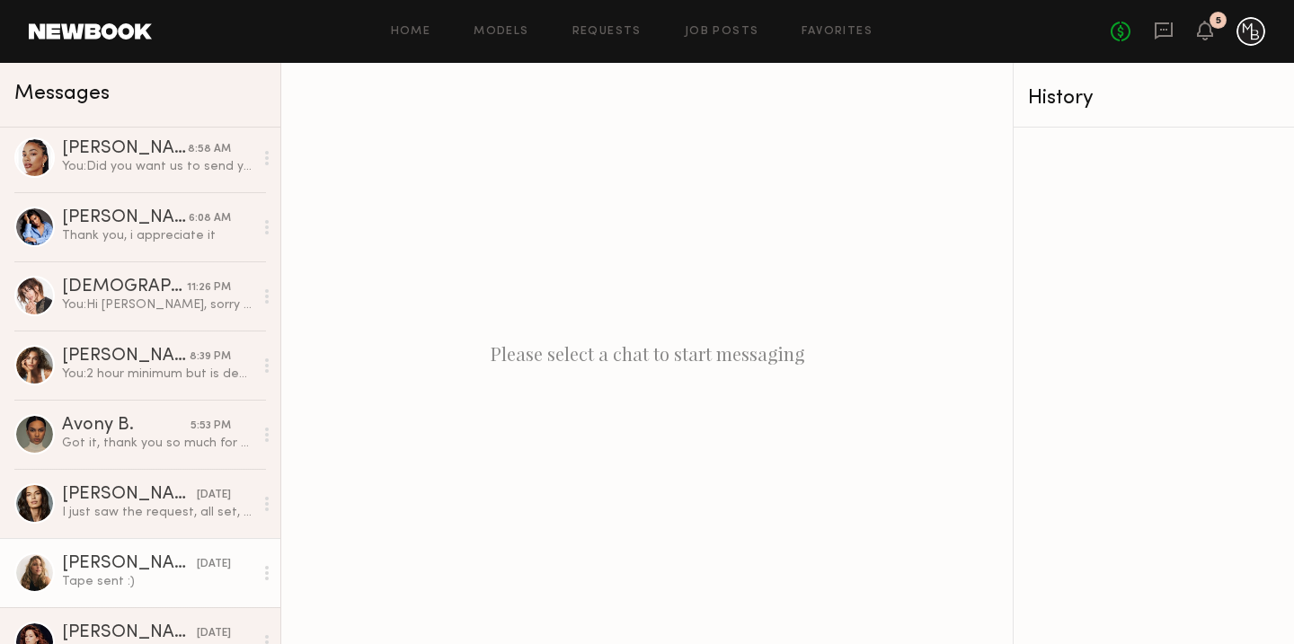
click at [35, 577] on div at bounding box center [34, 573] width 40 height 40
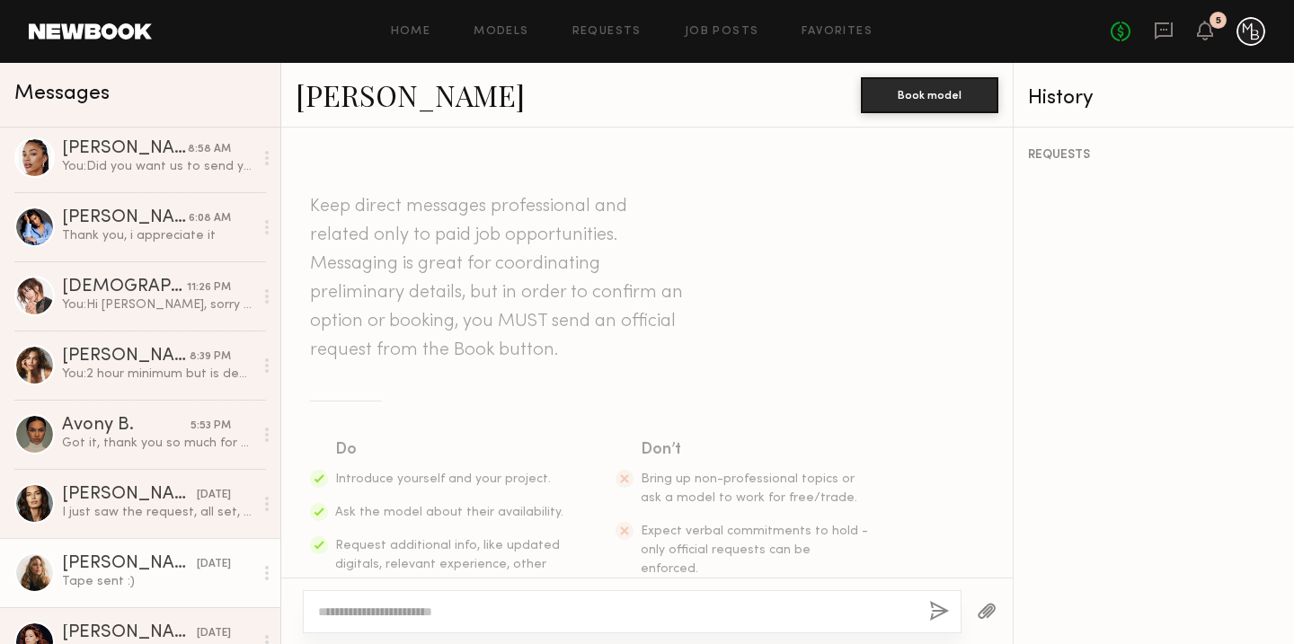
scroll to position [2106, 0]
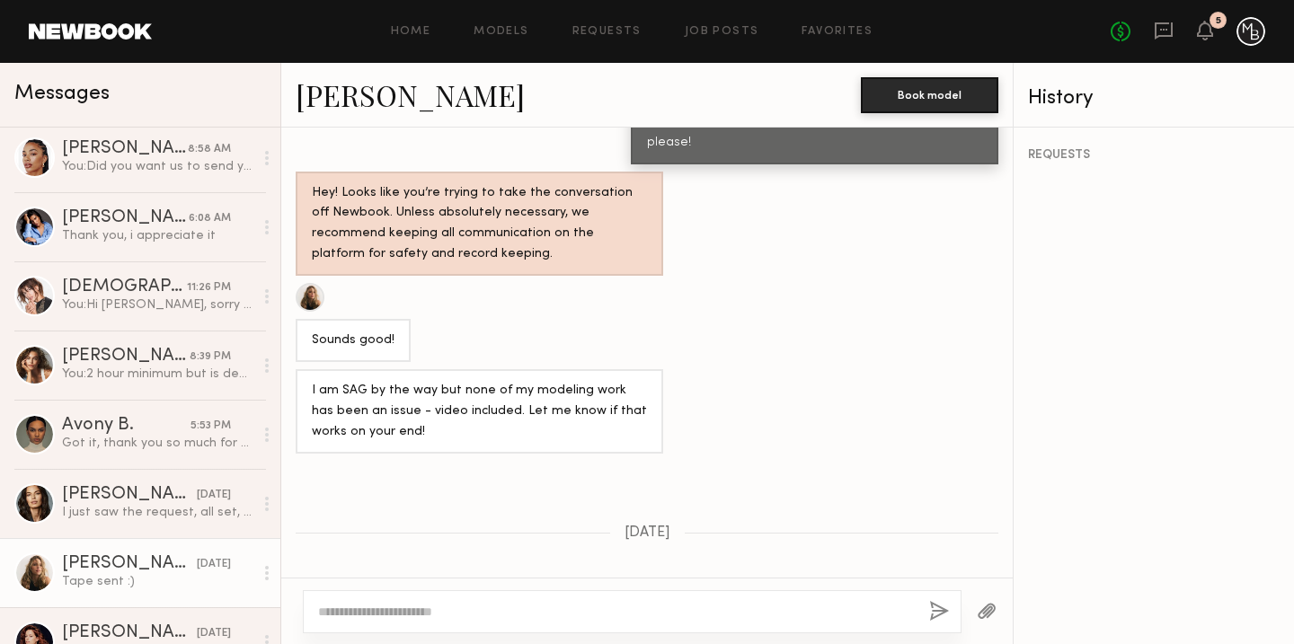
click at [357, 101] on link "Leigh D." at bounding box center [410, 94] width 229 height 39
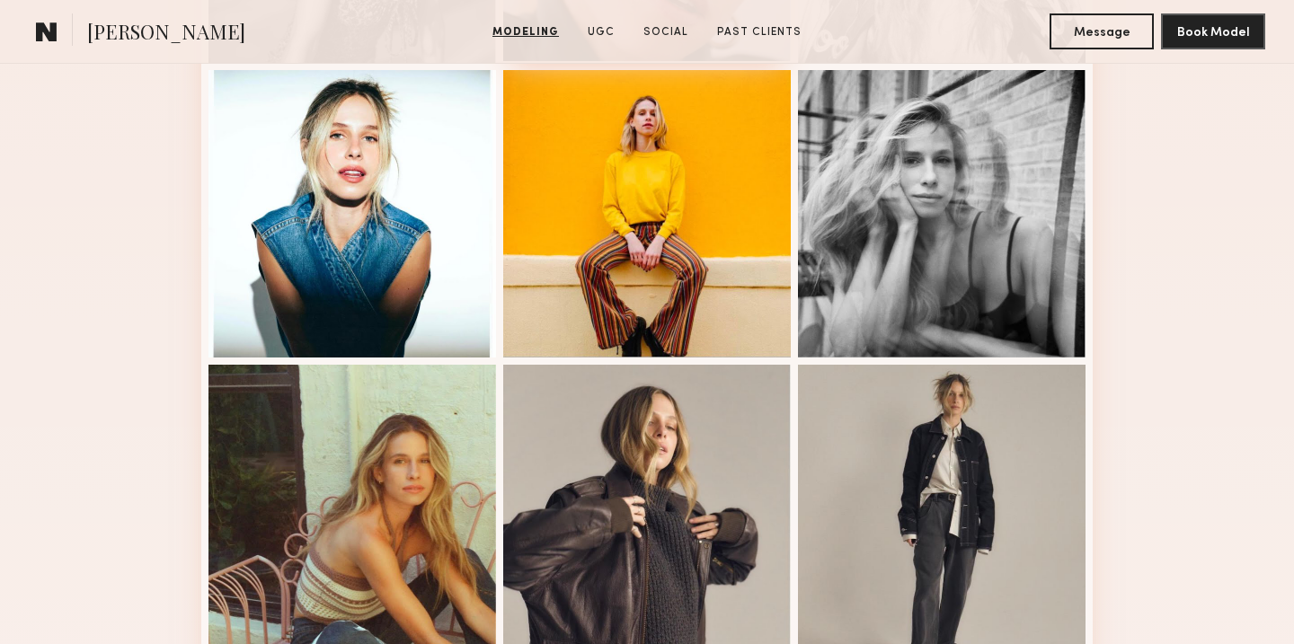
scroll to position [758, 0]
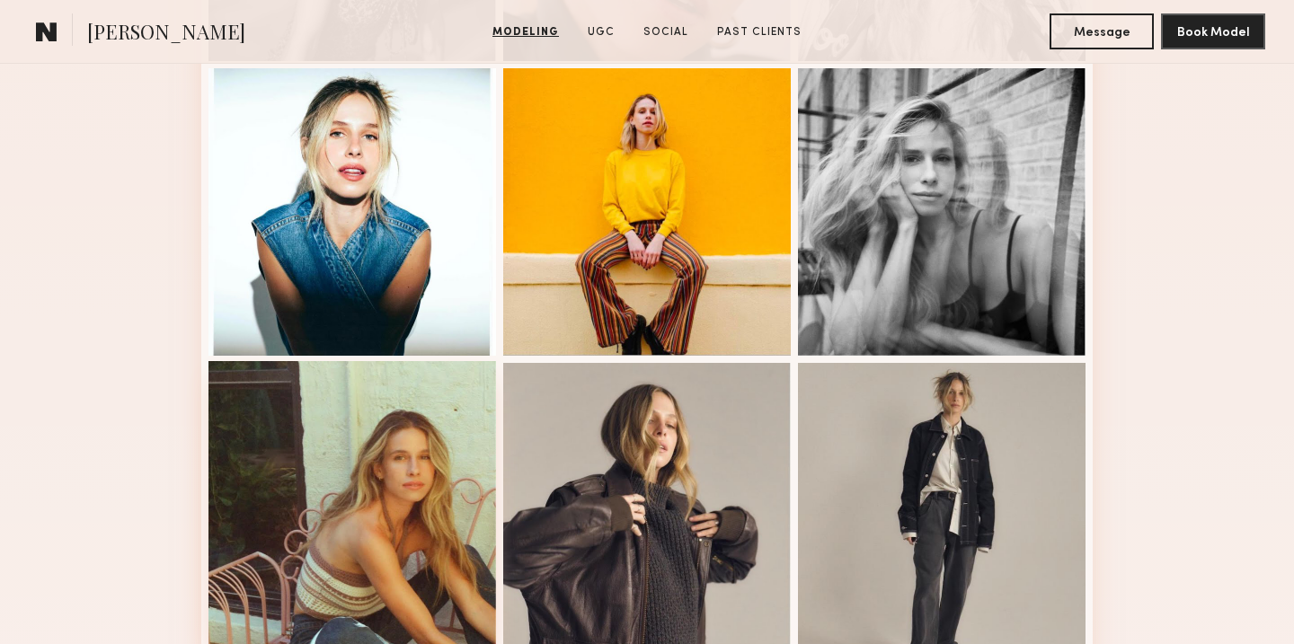
click at [428, 454] on div at bounding box center [353, 505] width 288 height 288
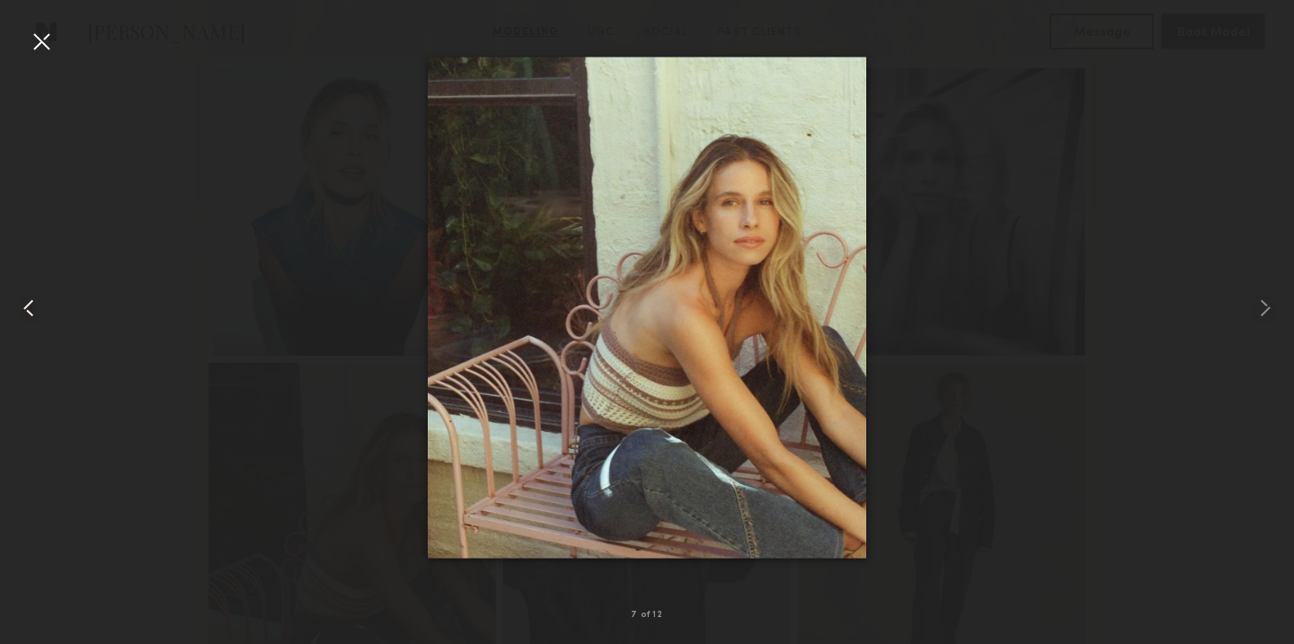
drag, startPoint x: 39, startPoint y: 44, endPoint x: 47, endPoint y: 52, distance: 11.4
click at [40, 45] on div at bounding box center [41, 41] width 29 height 29
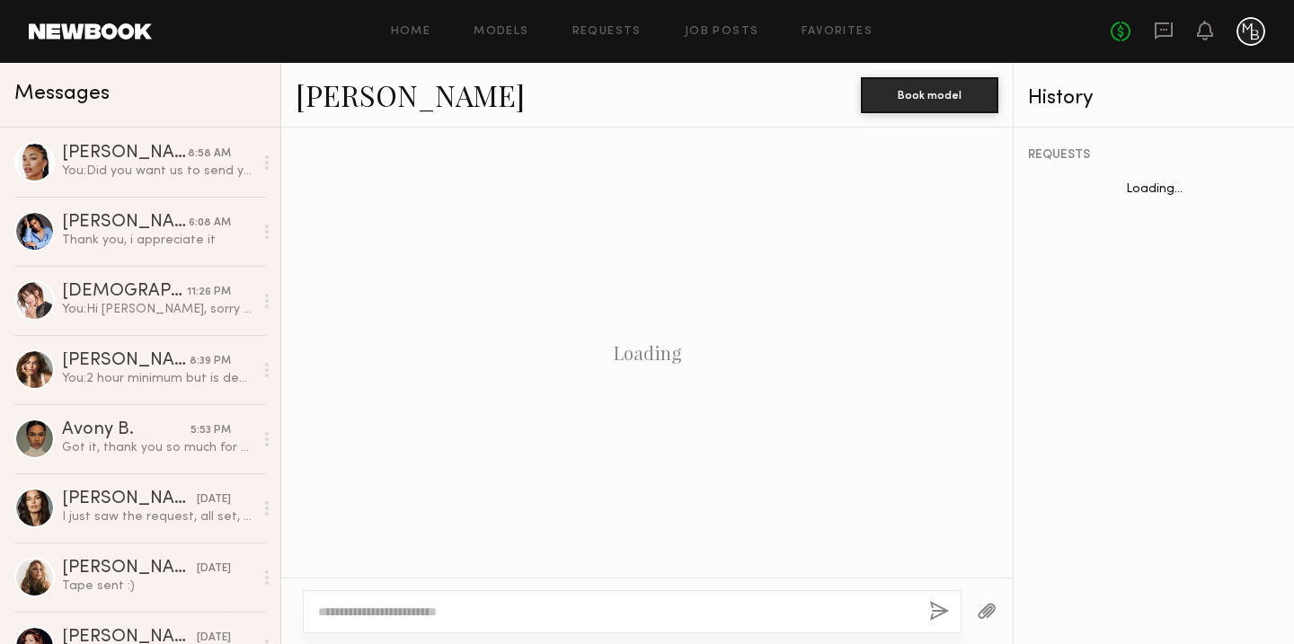
scroll to position [678, 0]
